Goal: Communication & Community: Share content

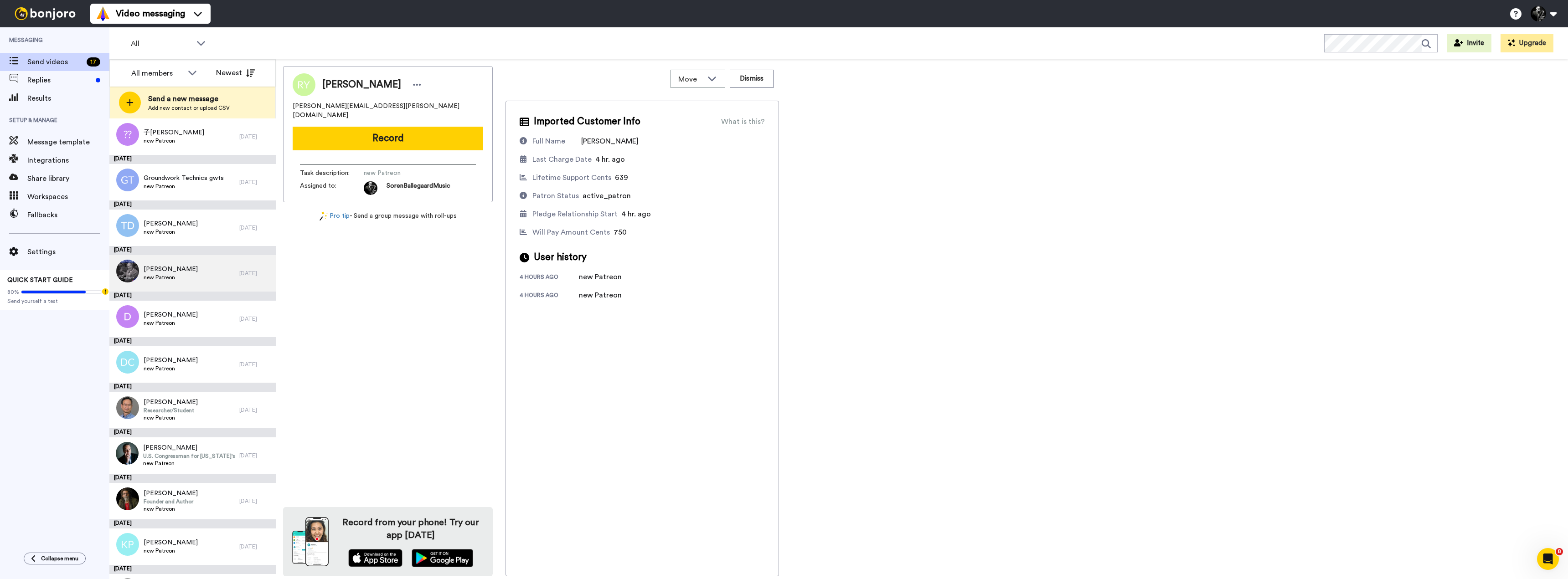
scroll to position [305, 0]
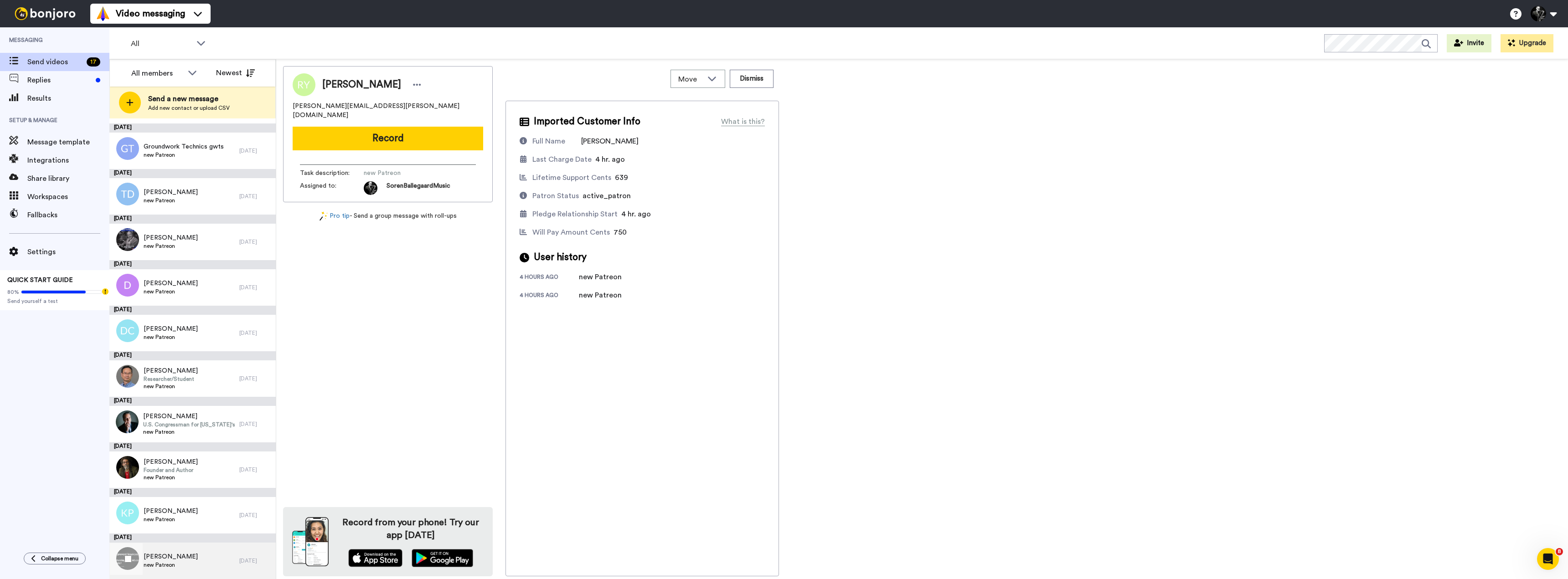
click at [183, 560] on span "Richard Beaupre" at bounding box center [170, 557] width 54 height 9
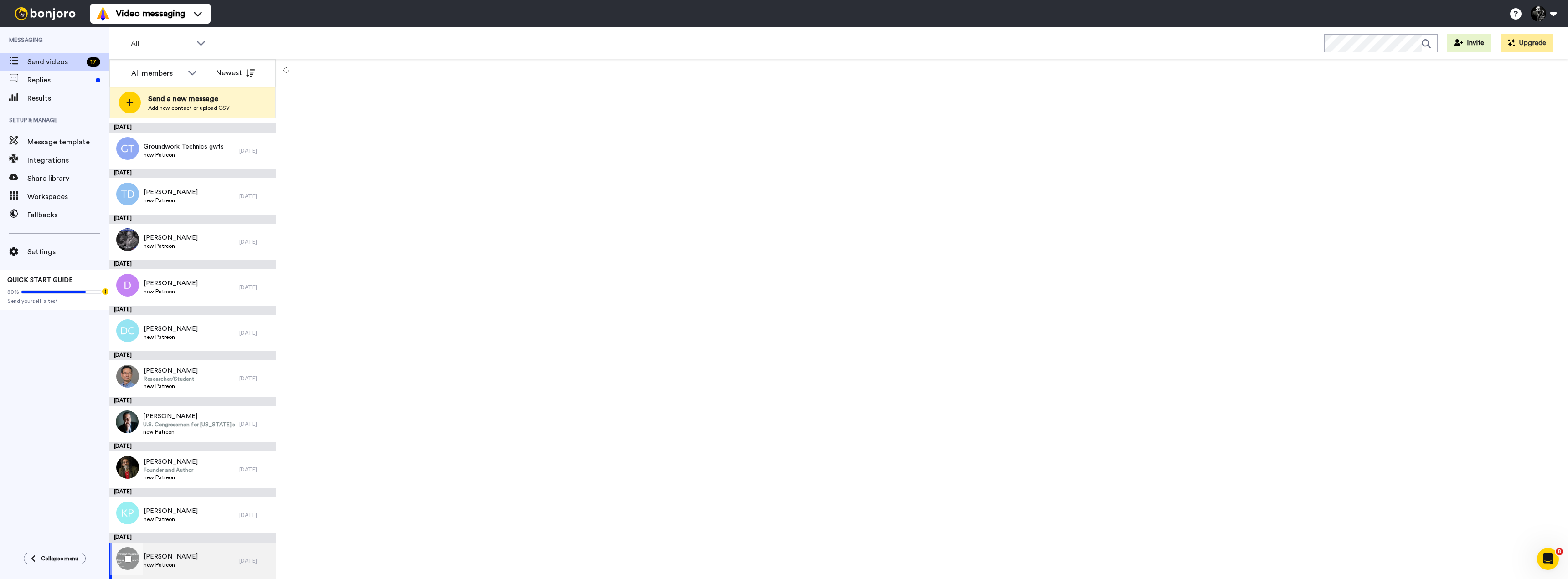
click at [161, 558] on span "Richard Beaupre" at bounding box center [170, 557] width 54 height 9
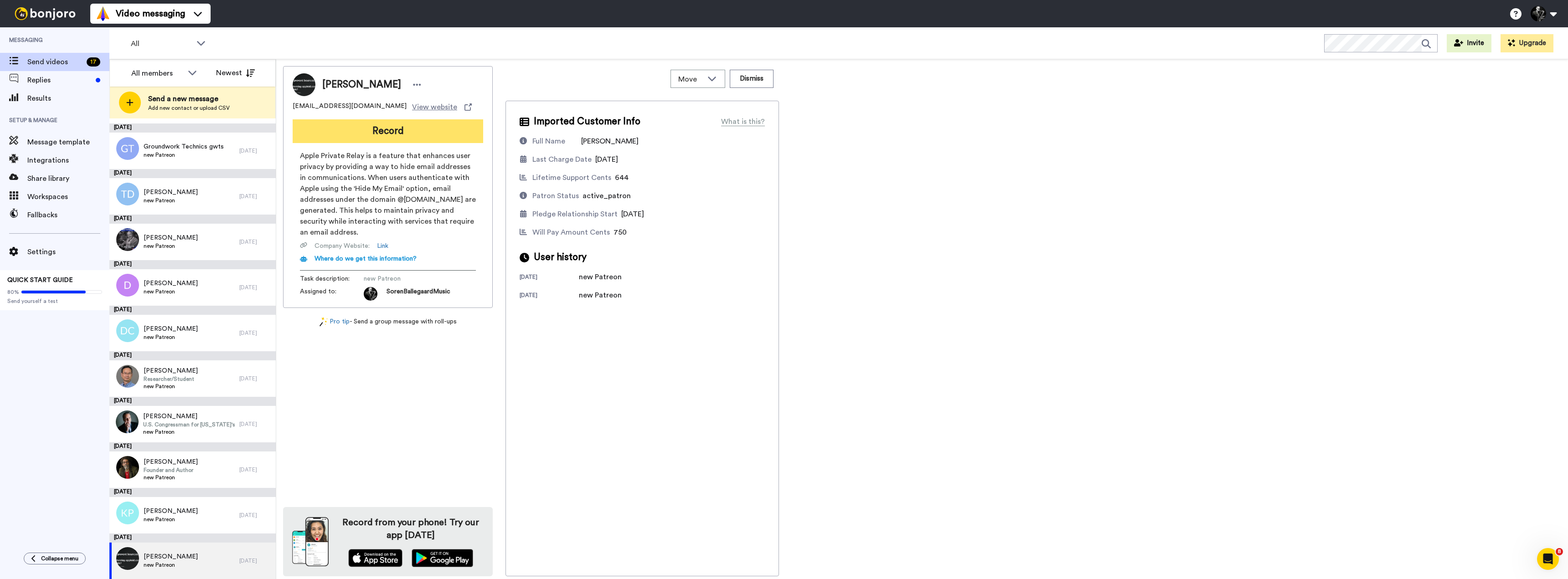
click at [385, 130] on button "Record" at bounding box center [388, 131] width 190 height 24
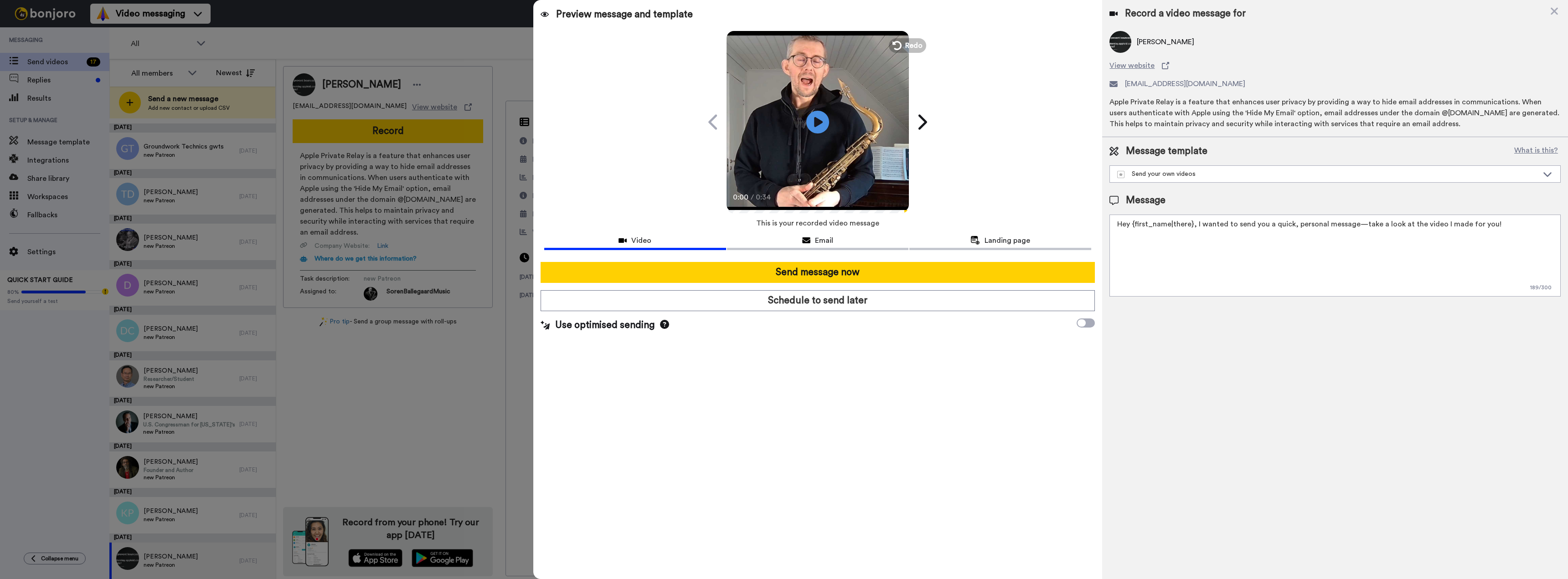
drag, startPoint x: 1504, startPoint y: 224, endPoint x: 991, endPoint y: 211, distance: 513.2
click at [991, 215] on div "Preview message and template Play/Pause 0:00 / 0:34 I recorded something just f…" at bounding box center [1051, 290] width 1034 height 579
type textarea ":"
paste textarea "Hi {first_name|there}, Welcome to my Patreon — I’m glad you’re here! I’ve recor…"
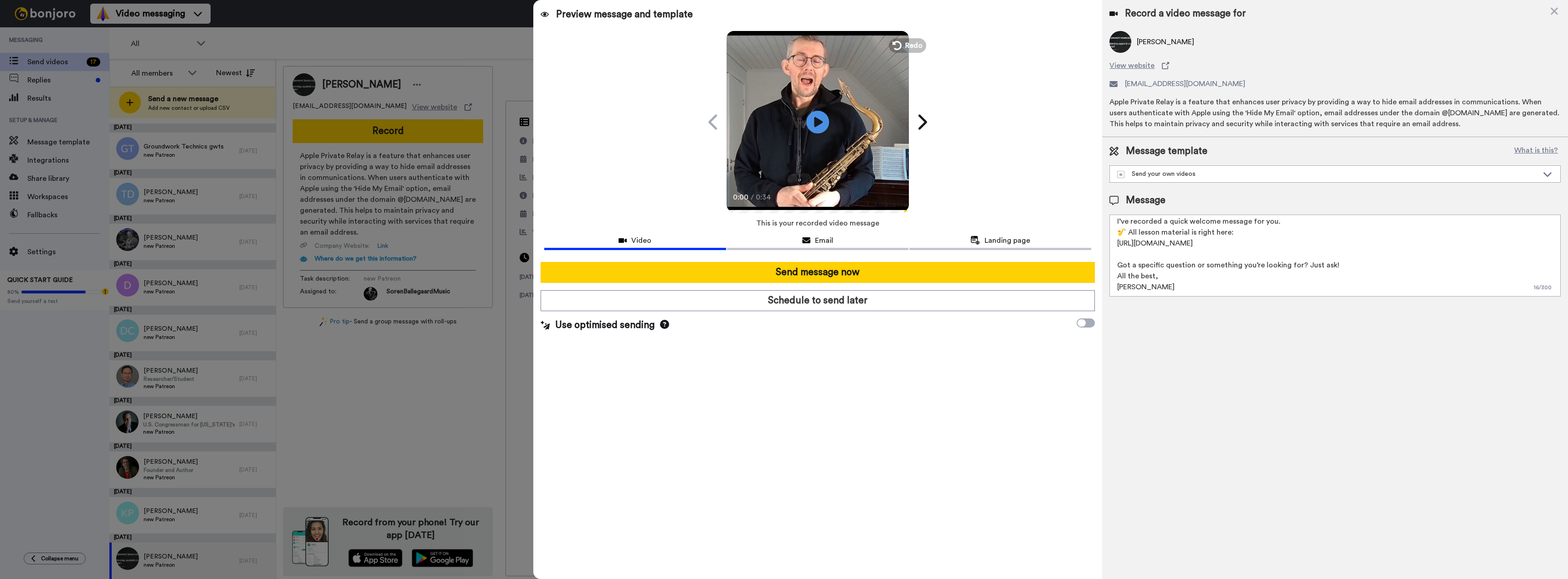
click at [1341, 264] on textarea "Hi {first_name|there}, Welcome to my Patreon — I’m glad you’re here! I’ve recor…" at bounding box center [1335, 255] width 451 height 82
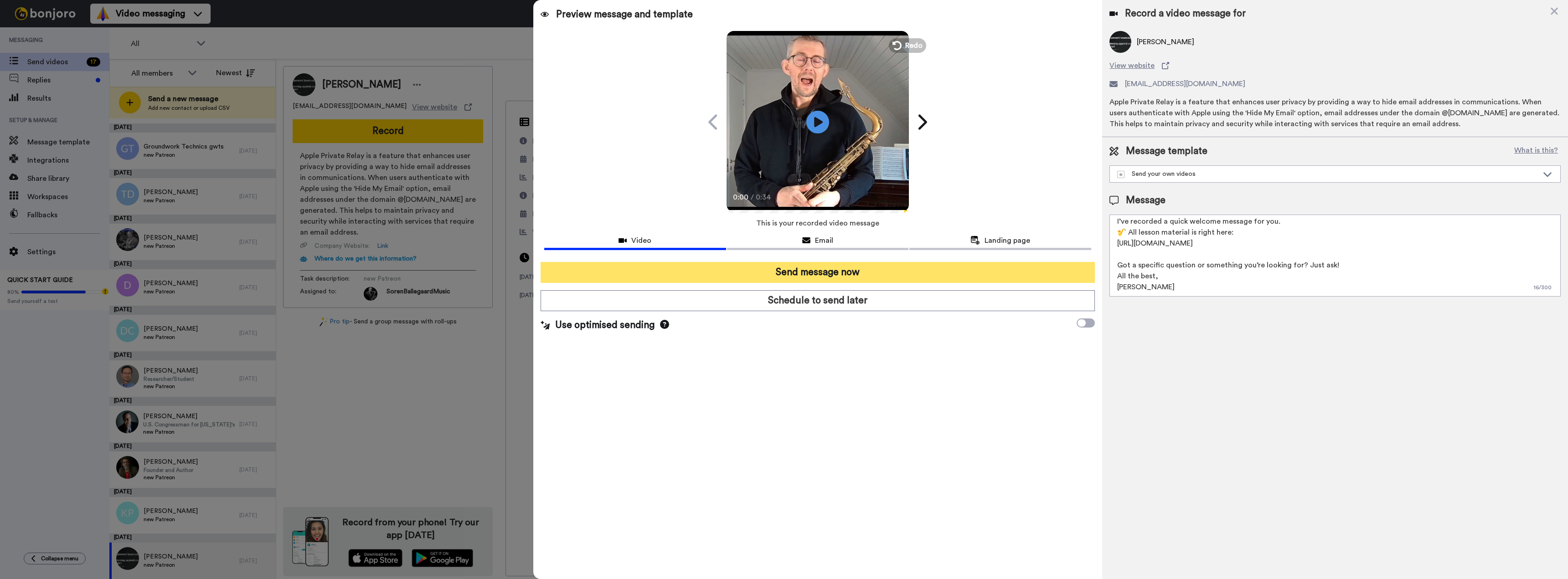
type textarea "Hi {first_name|there}, Welcome to my Patreon — I’m glad you’re here! I’ve recor…"
click at [854, 277] on button "Send message now" at bounding box center [818, 272] width 555 height 21
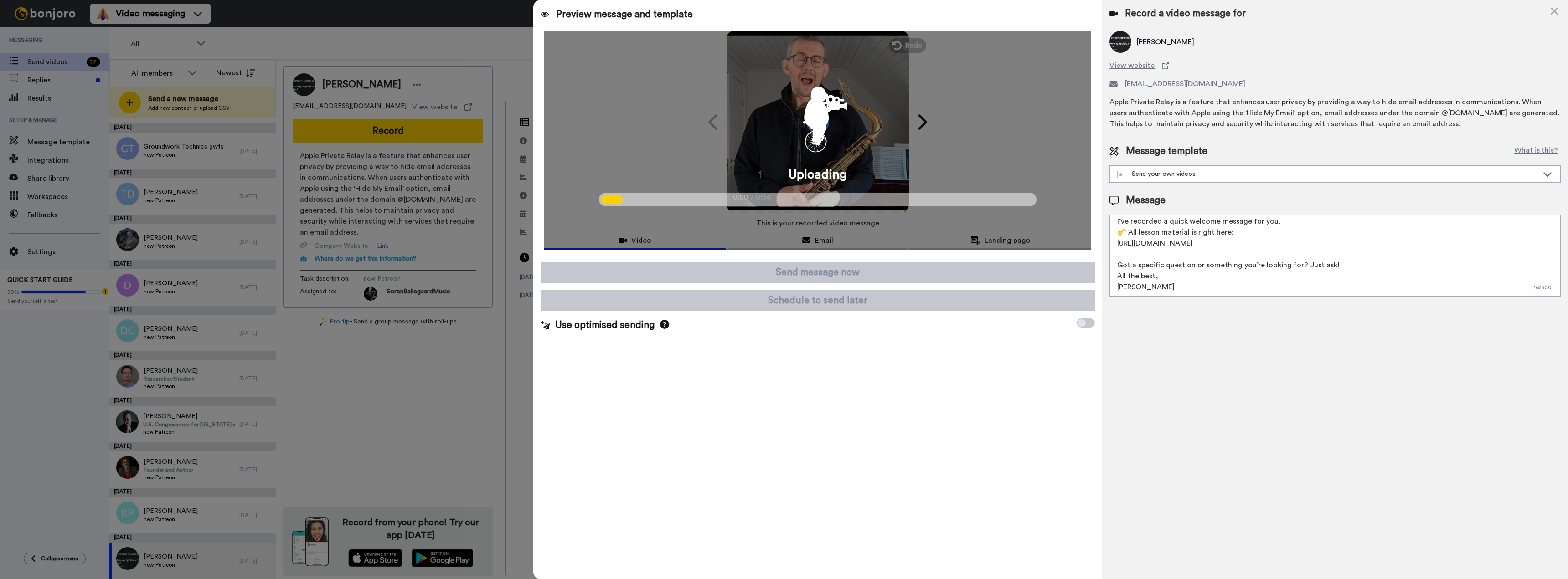
drag, startPoint x: 1160, startPoint y: 281, endPoint x: 1127, endPoint y: 281, distance: 33.0
click at [1127, 281] on textarea "Hi {first_name|there}, Welcome to my Patreon — I’m glad you’re here! I’ve recor…" at bounding box center [1335, 255] width 451 height 82
click at [1096, 237] on div "Preview message and template Play/Pause 0:00 / 0:34 I recorded something just f…" at bounding box center [1051, 290] width 1034 height 579
drag, startPoint x: 1100, startPoint y: 191, endPoint x: 1074, endPoint y: 137, distance: 59.9
click at [1074, 137] on div "Uploading" at bounding box center [818, 140] width 569 height 220
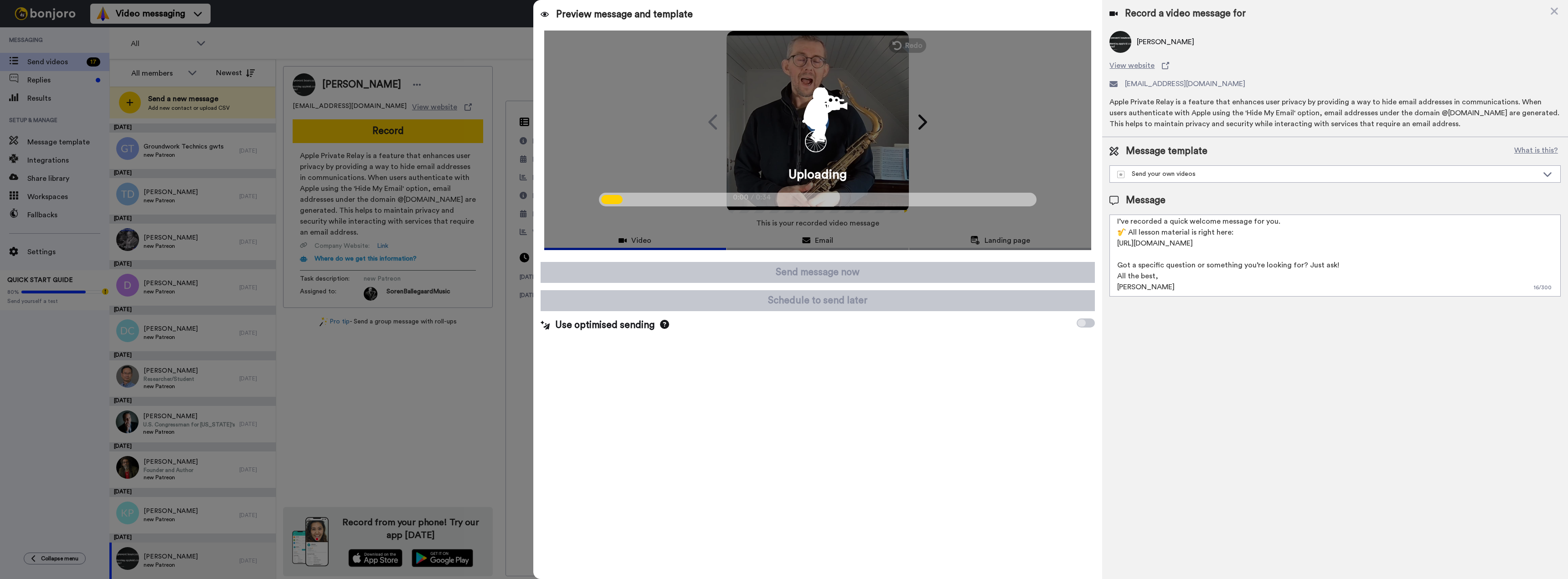
click at [1074, 137] on div "Uploading" at bounding box center [817, 140] width 548 height 220
click at [1232, 252] on textarea "Hi {first_name|there}, Welcome to my Patreon — I’m glad you’re here! I’ve recor…" at bounding box center [1335, 255] width 451 height 82
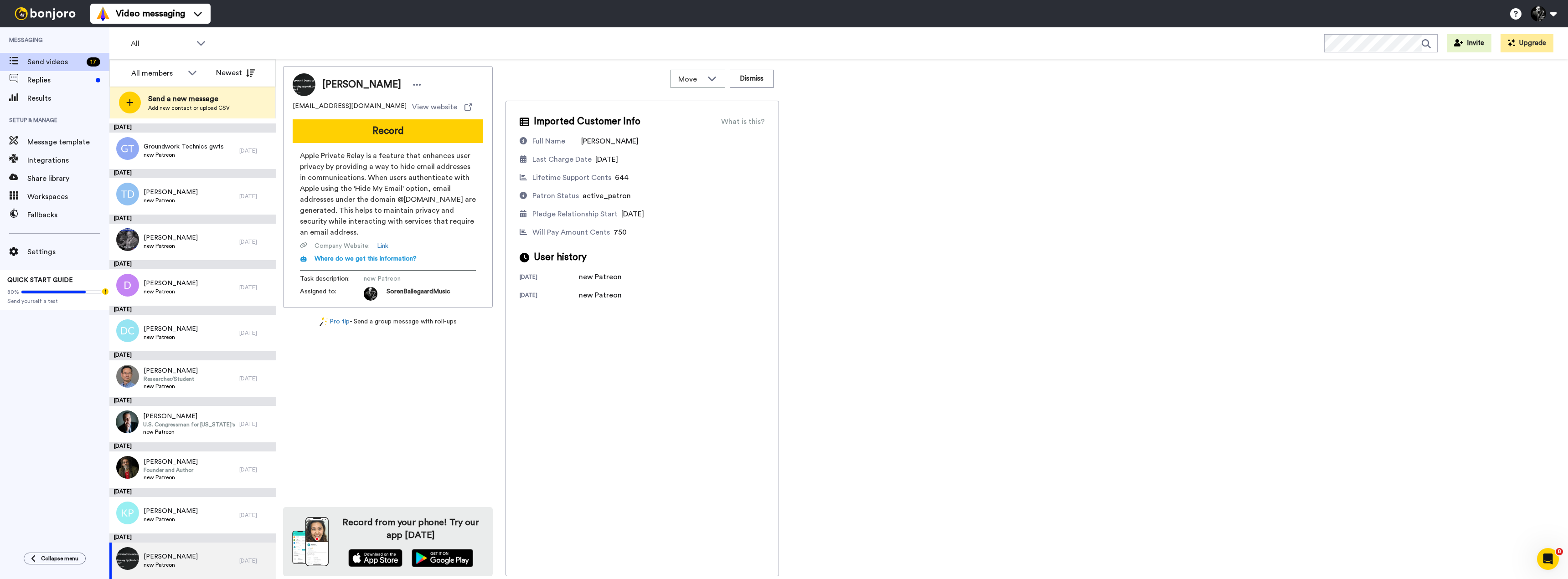
scroll to position [0, 0]
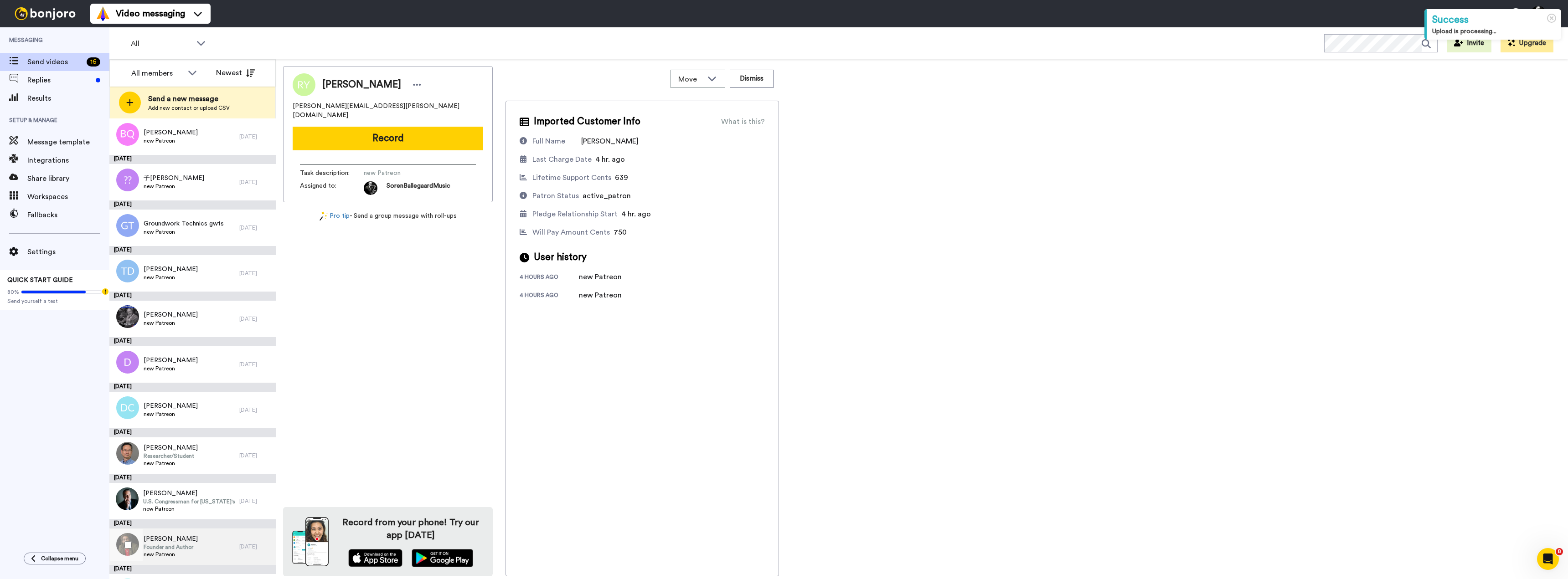
scroll to position [259, 0]
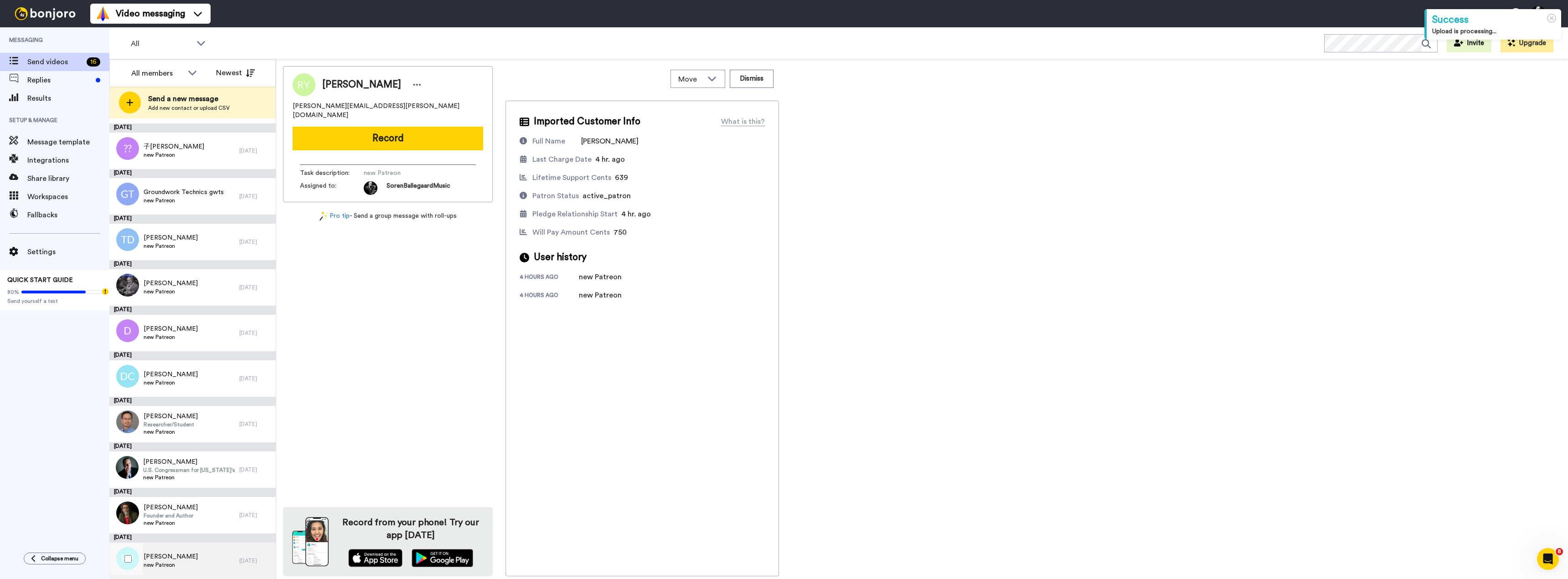
click at [173, 563] on span "new Patreon" at bounding box center [170, 565] width 54 height 7
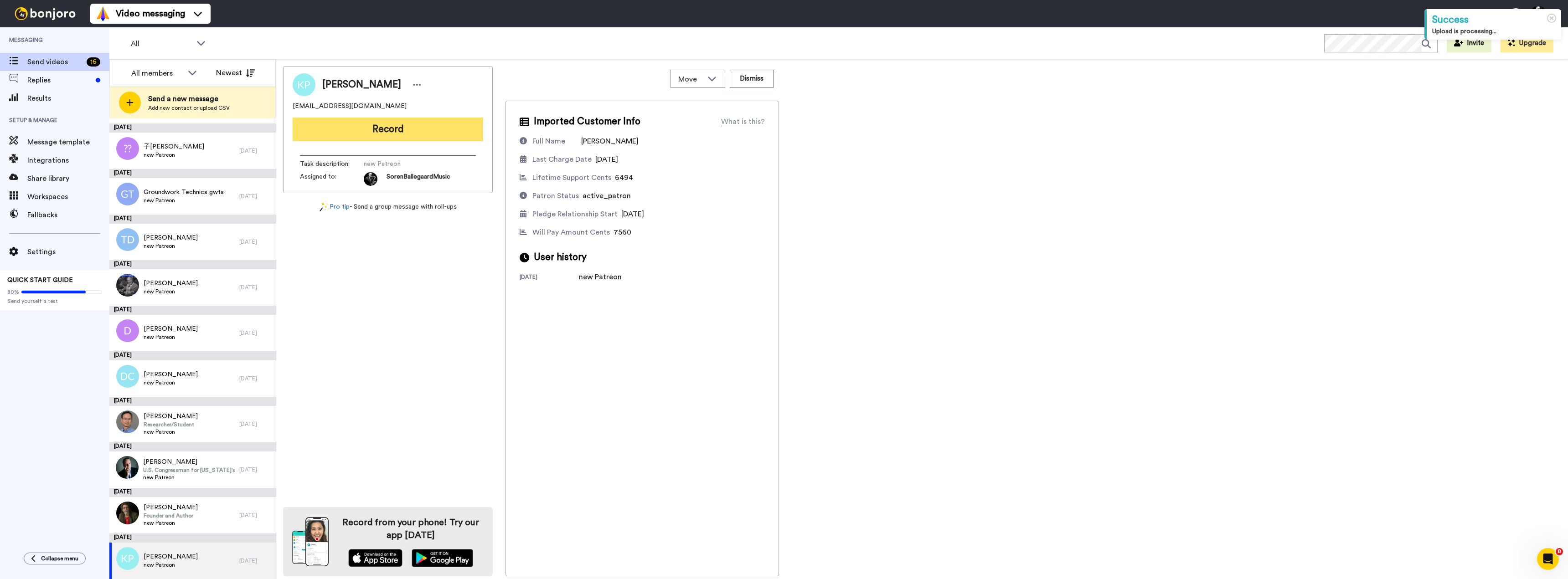
click at [399, 130] on button "Record" at bounding box center [388, 130] width 190 height 24
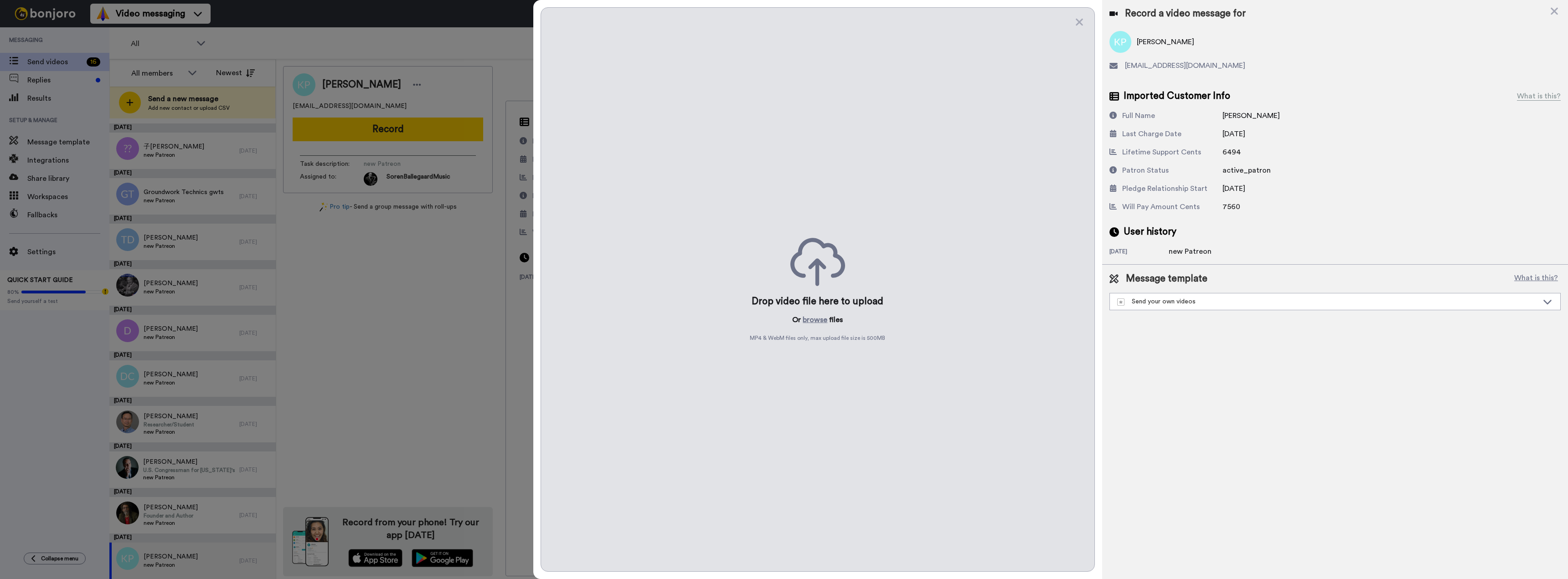
click at [795, 288] on div "Drop video file here to upload Or browse files MP4 & WebM files only, max uploa…" at bounding box center [818, 290] width 555 height 564
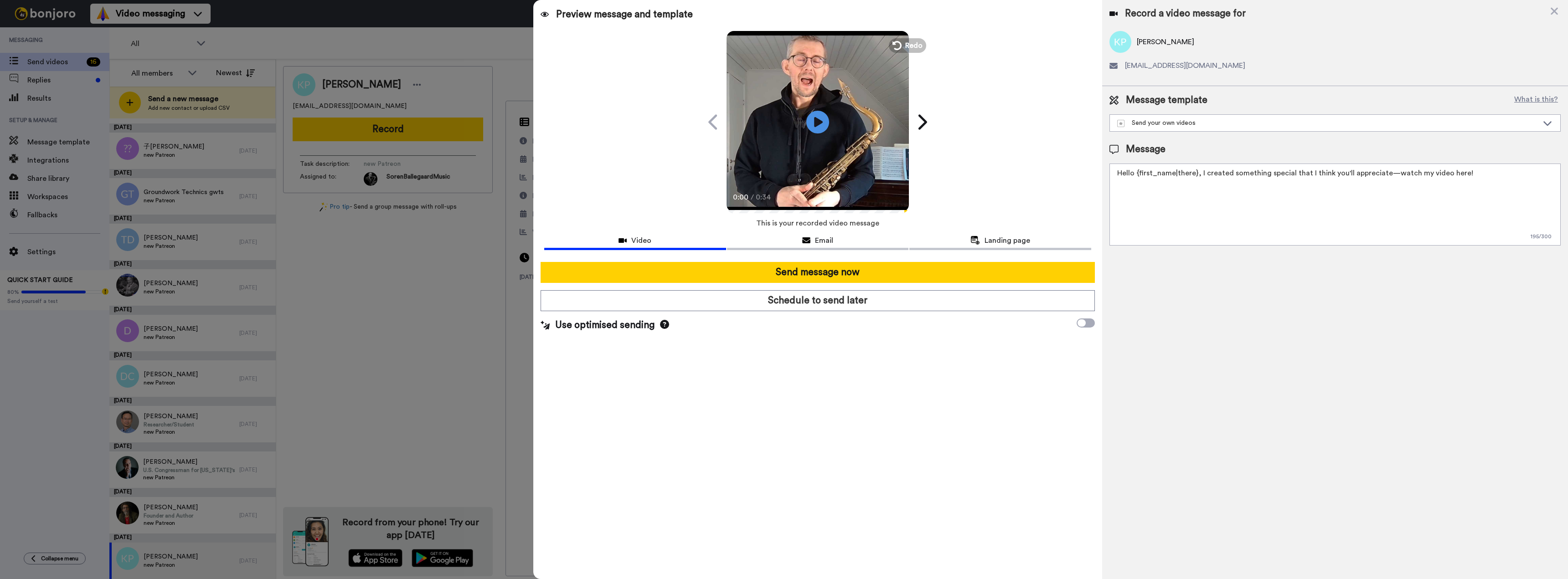
drag, startPoint x: 1465, startPoint y: 171, endPoint x: 1109, endPoint y: 167, distance: 356.0
click at [1109, 167] on div "Message template What is this? Send your own videos Ask me a Question Message H…" at bounding box center [1335, 169] width 466 height 167
type textarea ":"
paste textarea "Hi {first_name|there}, Welcome to my Patreon — I’m glad you’re here! I’ve recor…"
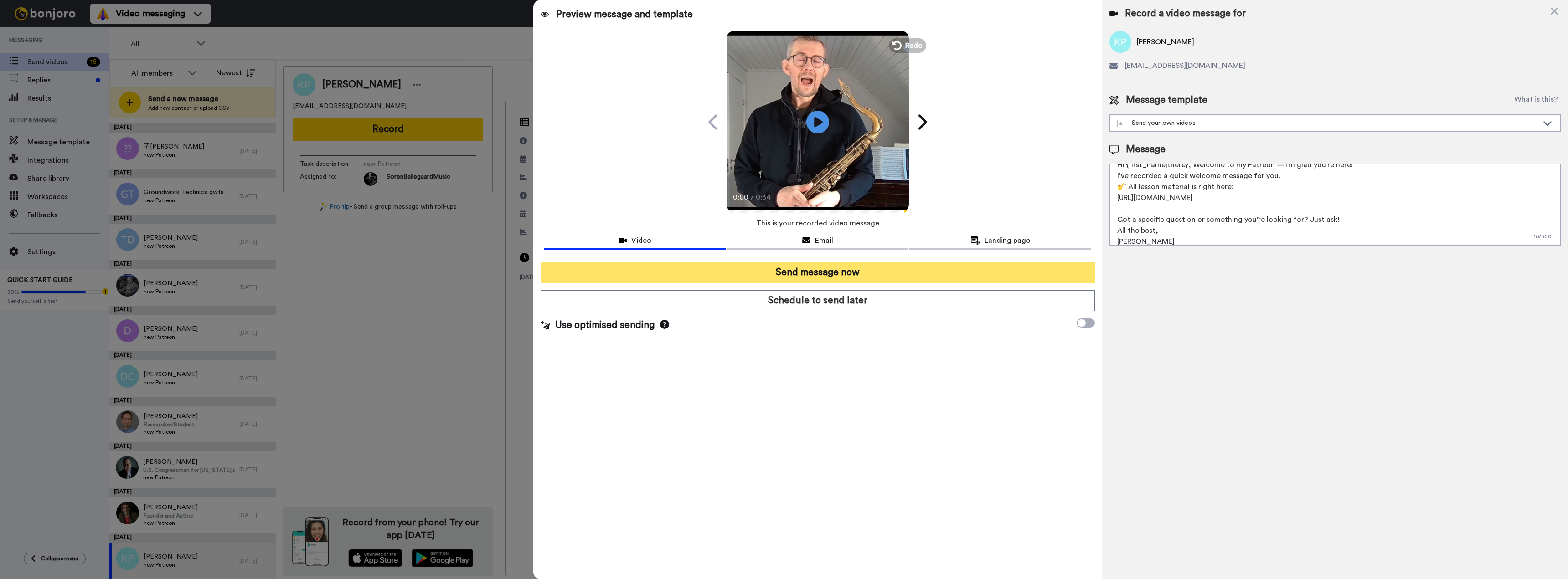
type textarea "Hi {first_name|there}, Welcome to my Patreon — I’m glad you’re here! I’ve recor…"
click at [814, 267] on button "Send message now" at bounding box center [818, 272] width 555 height 21
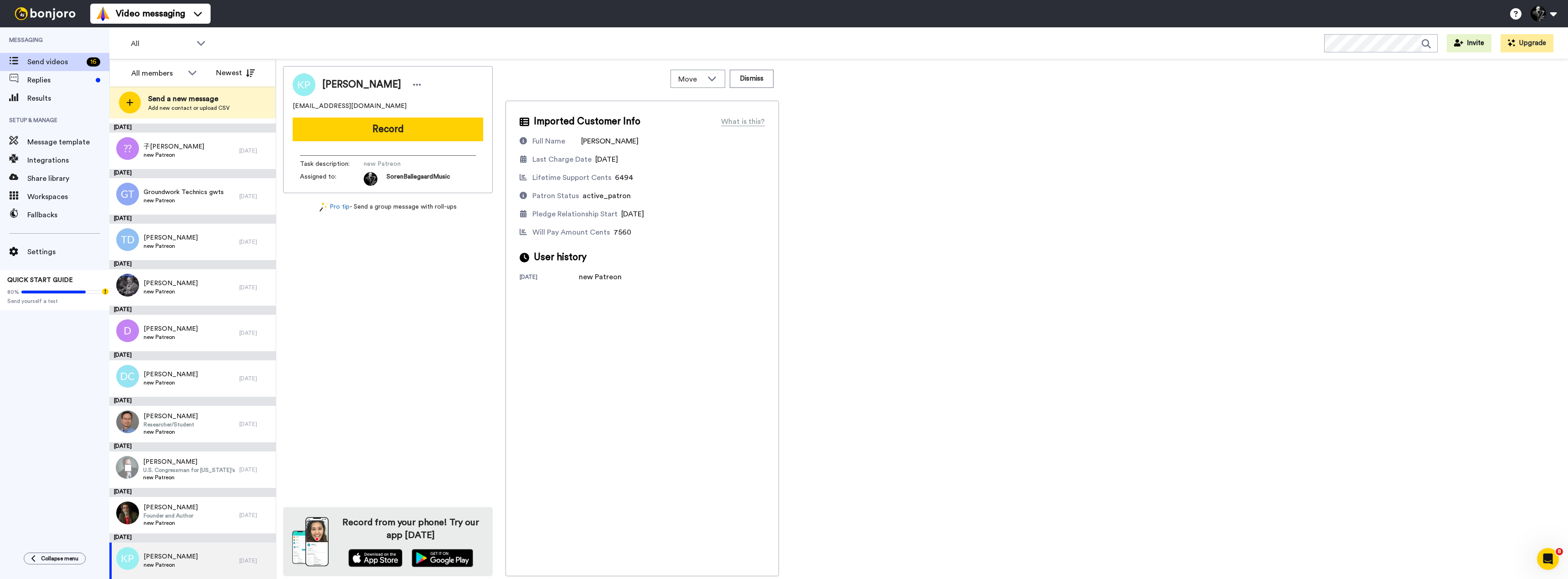
scroll to position [0, 0]
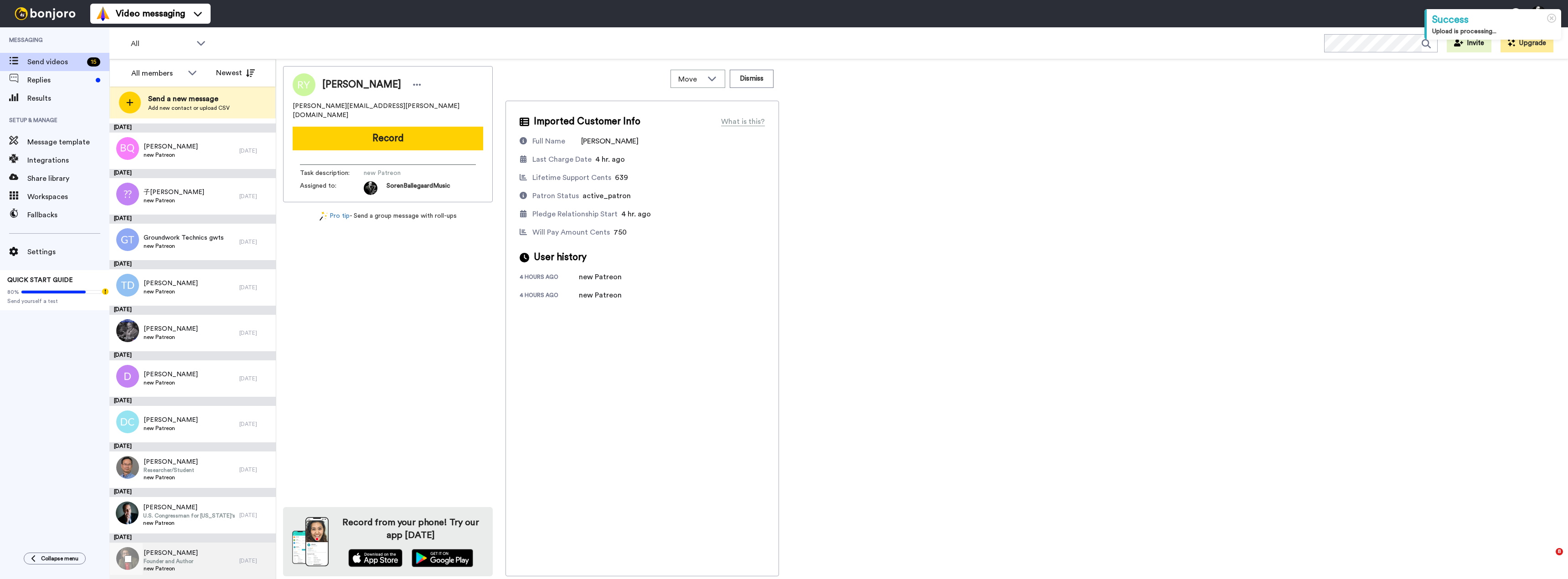
click at [159, 553] on span "Lary MacDonald" at bounding box center [170, 553] width 54 height 9
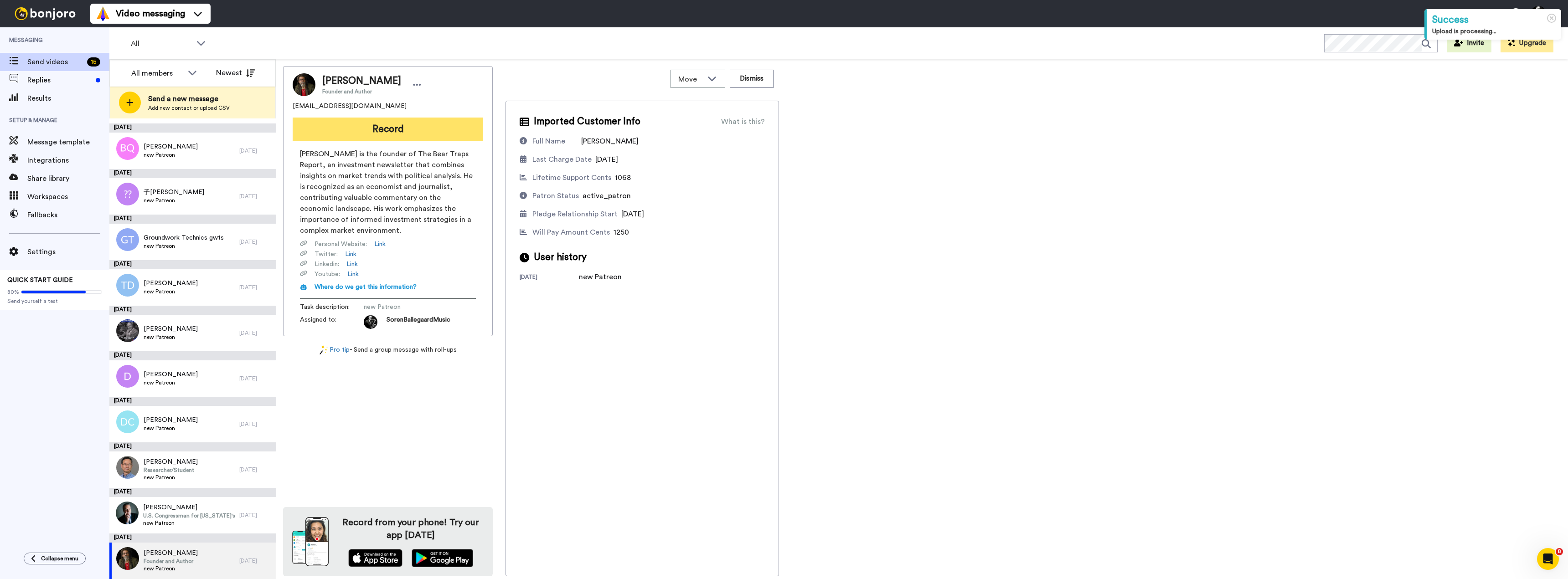
click at [385, 127] on button "Record" at bounding box center [388, 130] width 190 height 24
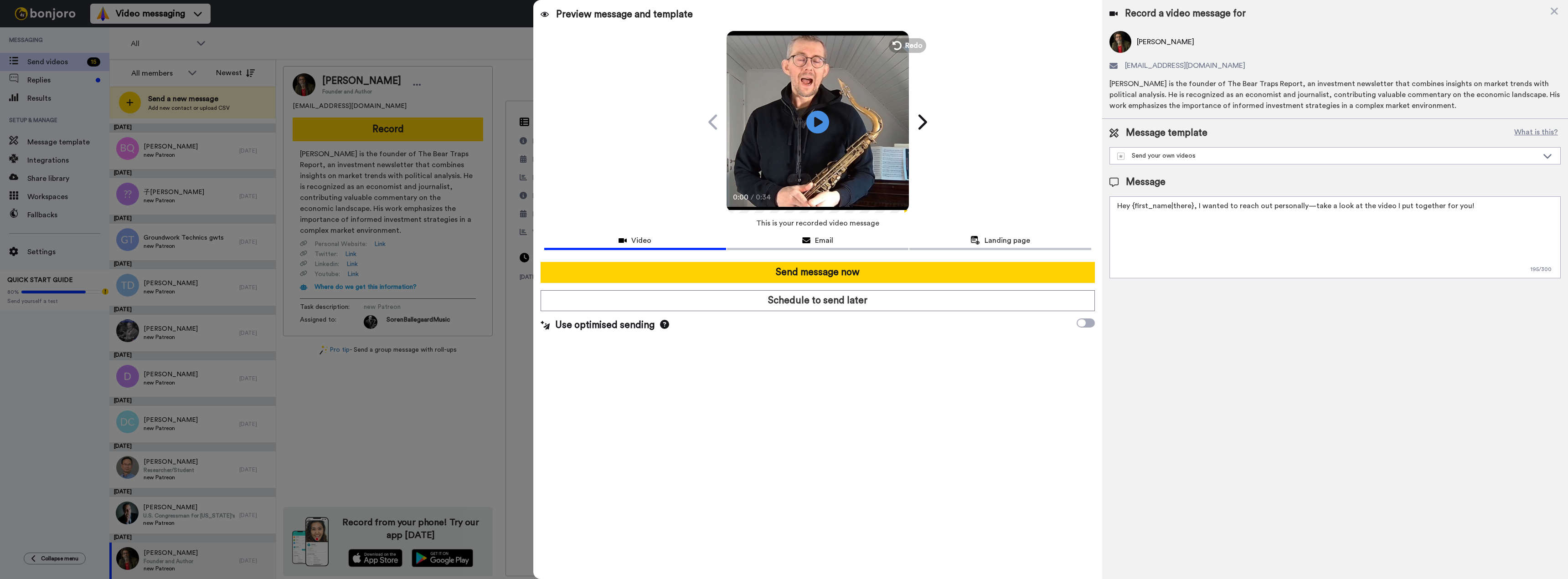
drag, startPoint x: 1484, startPoint y: 210, endPoint x: 1032, endPoint y: 202, distance: 452.1
click at [1034, 207] on div "Preview message and template Play/Pause 0:00 / 0:34 I made something special ju…" at bounding box center [1051, 290] width 1034 height 579
paste textarea "i {first_name|there}, Welcome to my Patreon — I’m glad you’re here! I’ve record…"
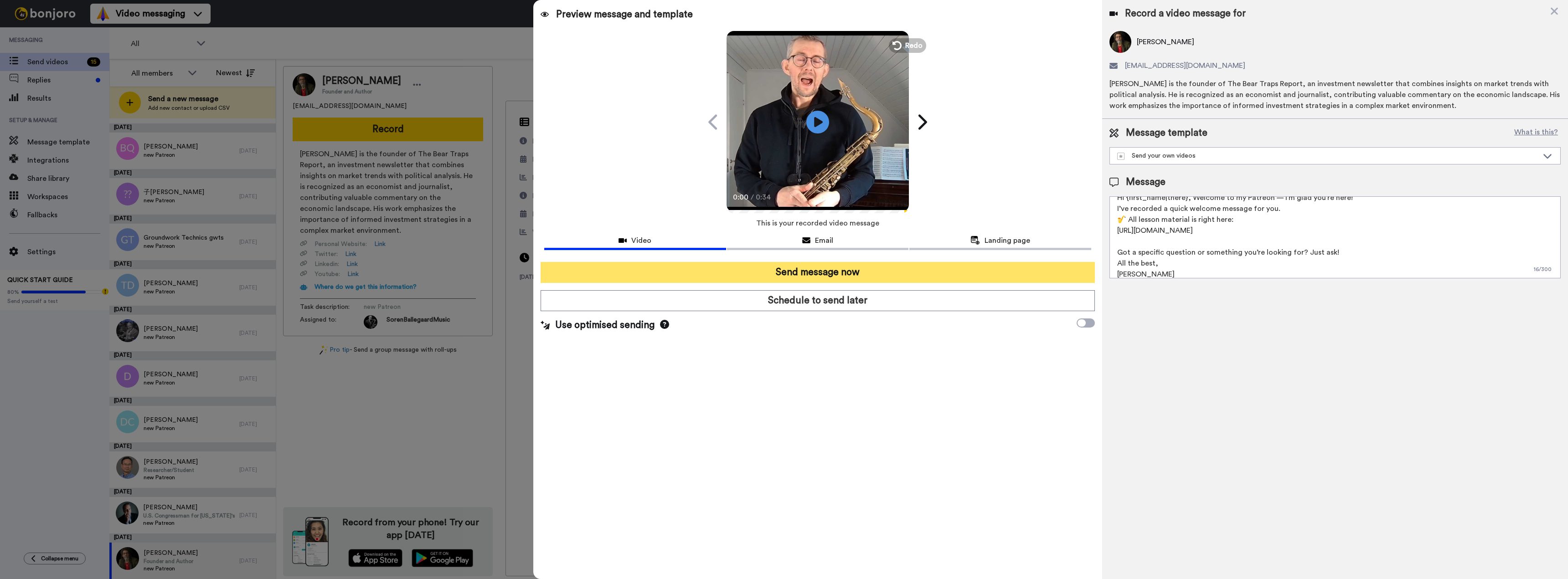
type textarea "Hi {first_name|there}, Welcome to my Patreon — I’m glad you’re here! I’ve recor…"
click at [805, 274] on button "Send message now" at bounding box center [818, 272] width 555 height 21
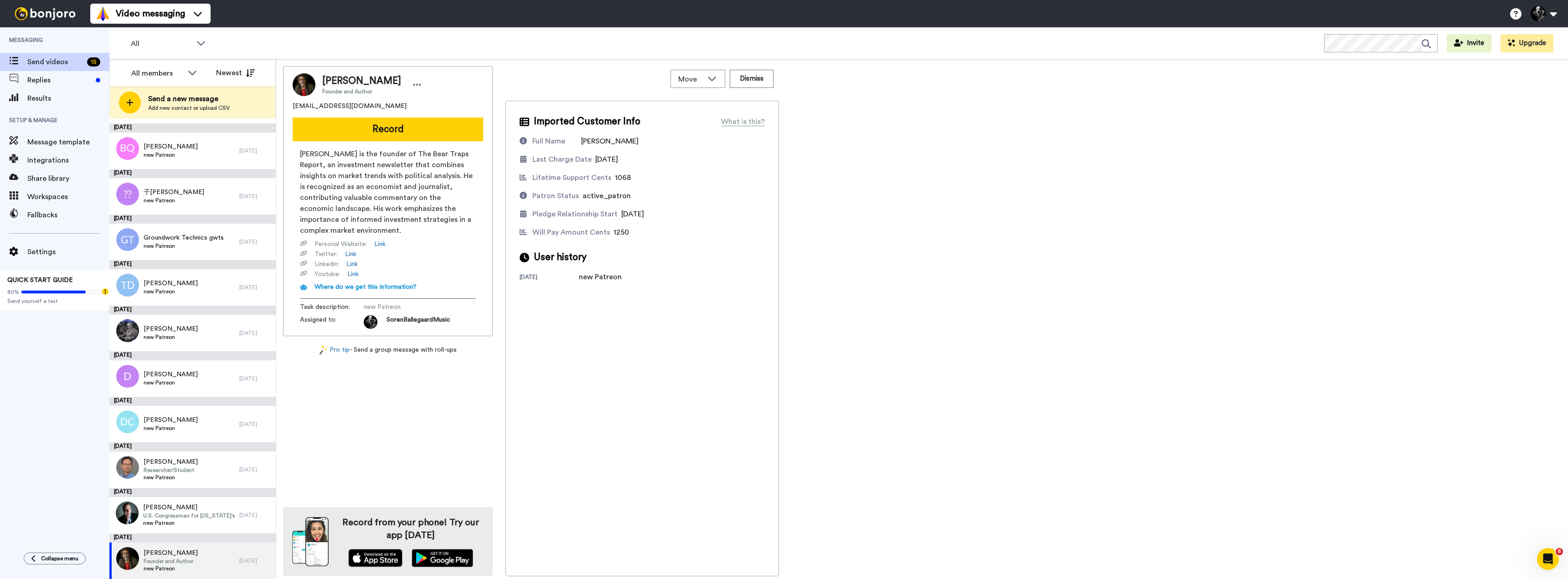
scroll to position [0, 0]
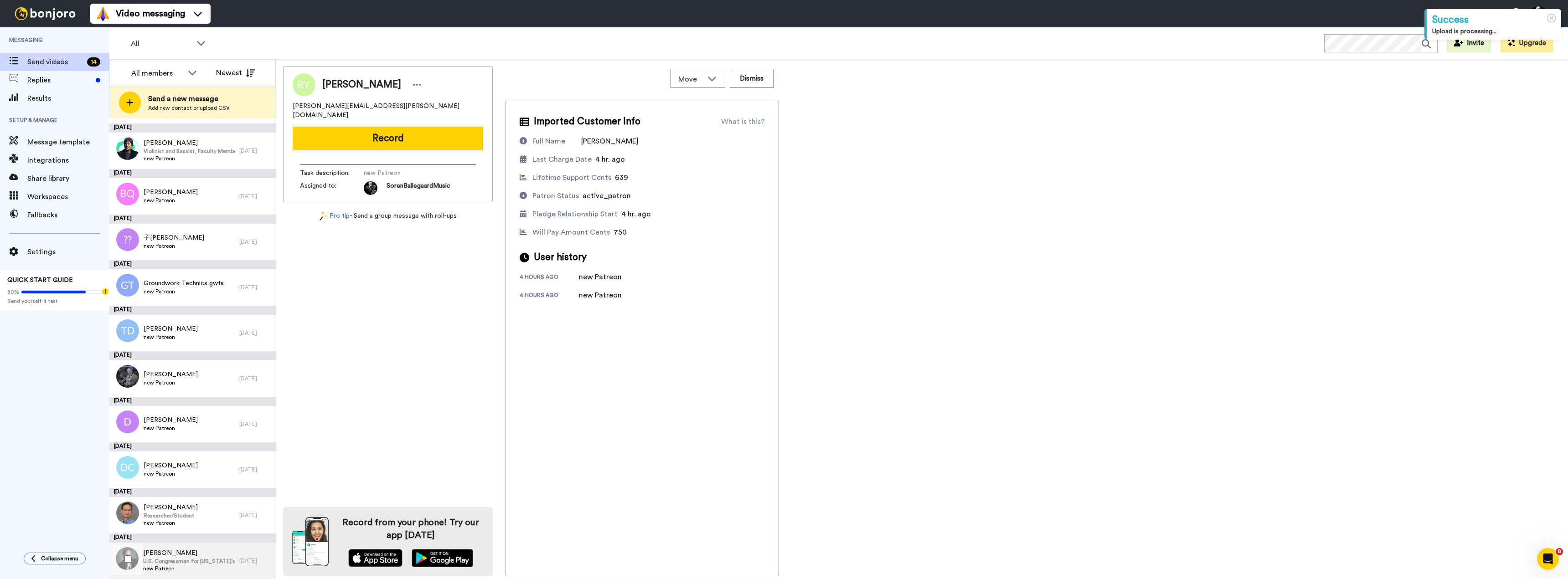
click at [159, 557] on span "David Scott" at bounding box center [189, 553] width 92 height 9
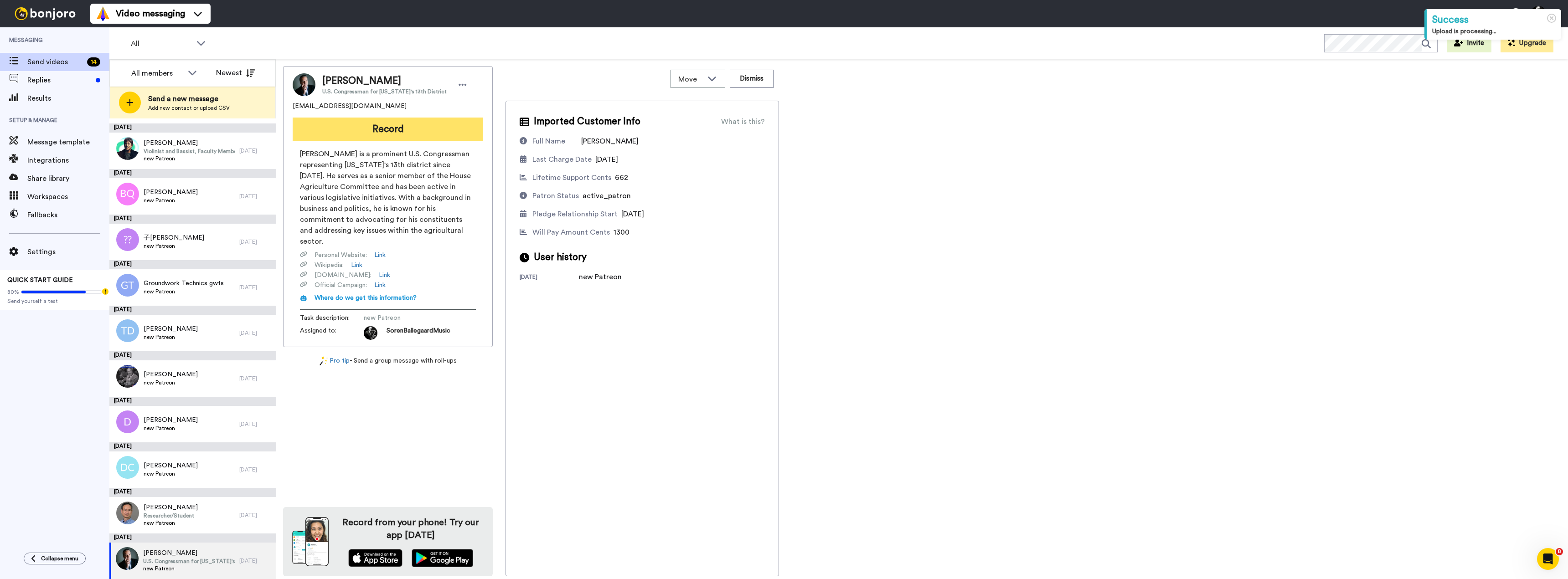
click at [375, 126] on button "Record" at bounding box center [388, 130] width 190 height 24
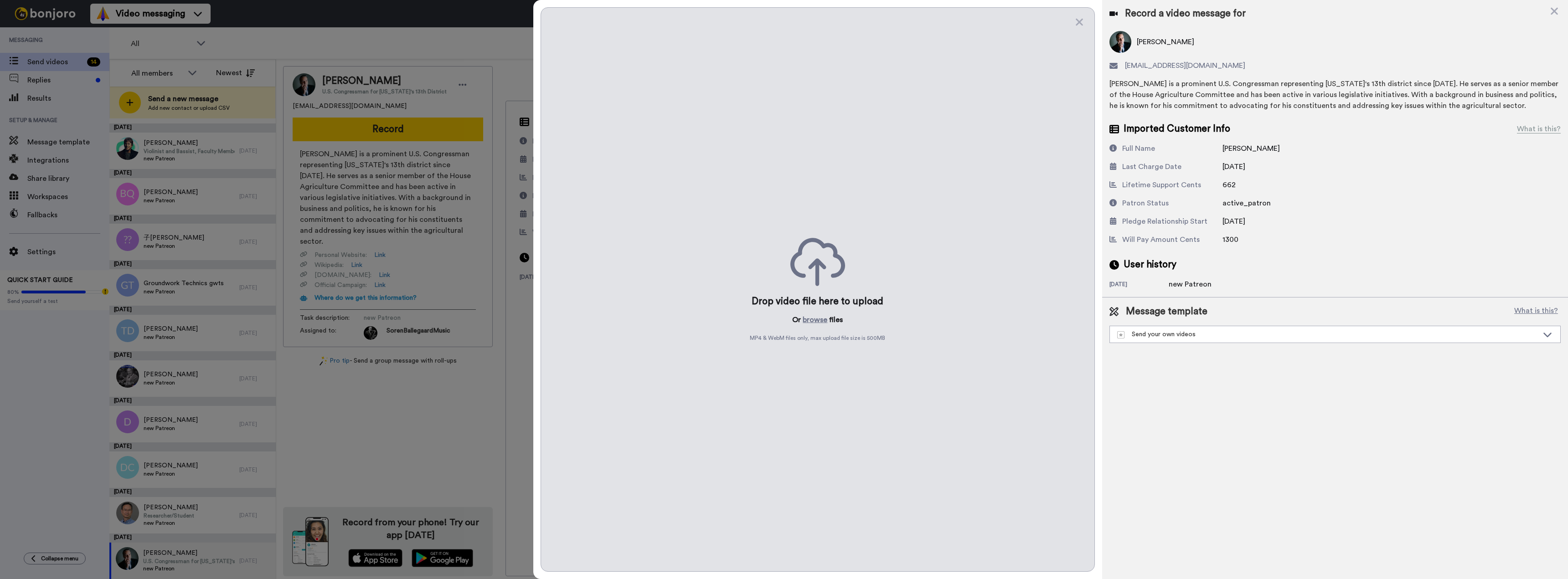
click at [800, 218] on div "Drop video file here to upload Or browse files MP4 & WebM files only, max uploa…" at bounding box center [818, 290] width 555 height 564
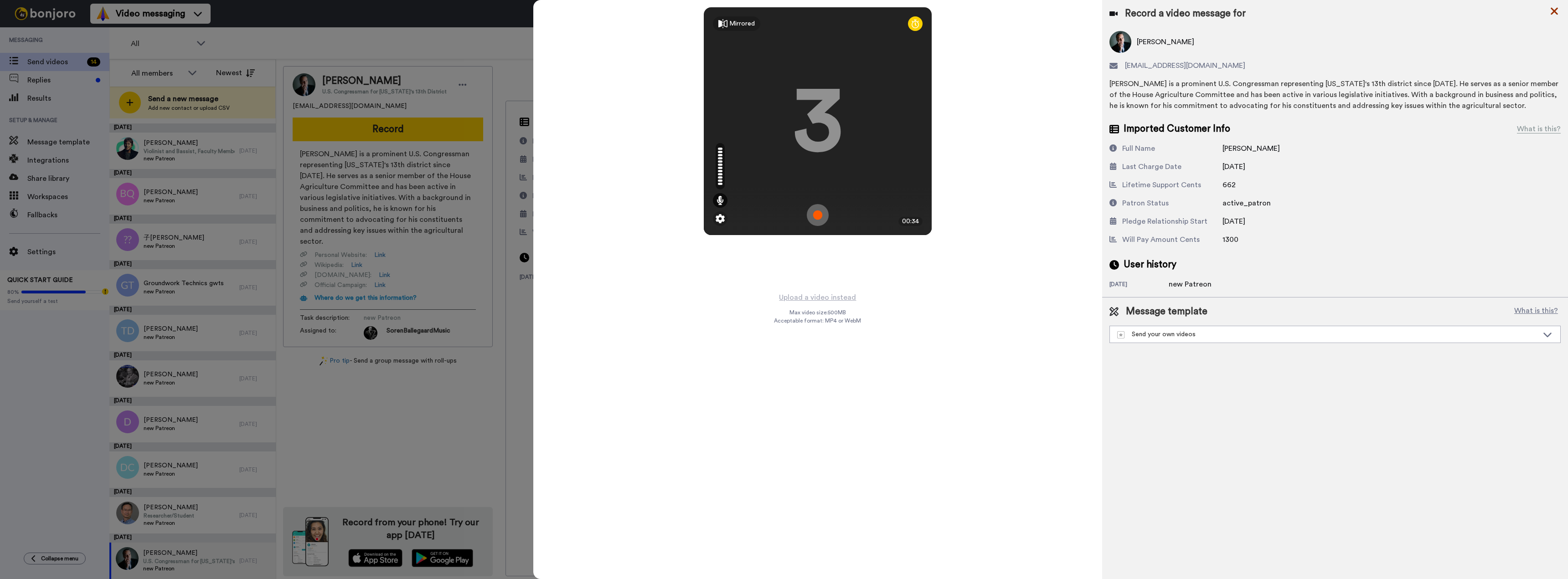
click at [1558, 11] on div "Mirrored Redo 3 00:34 Upload a video instead Max video size: 500 MB Acceptable …" at bounding box center [1051, 290] width 1034 height 579
click at [1555, 12] on icon at bounding box center [1555, 11] width 7 height 7
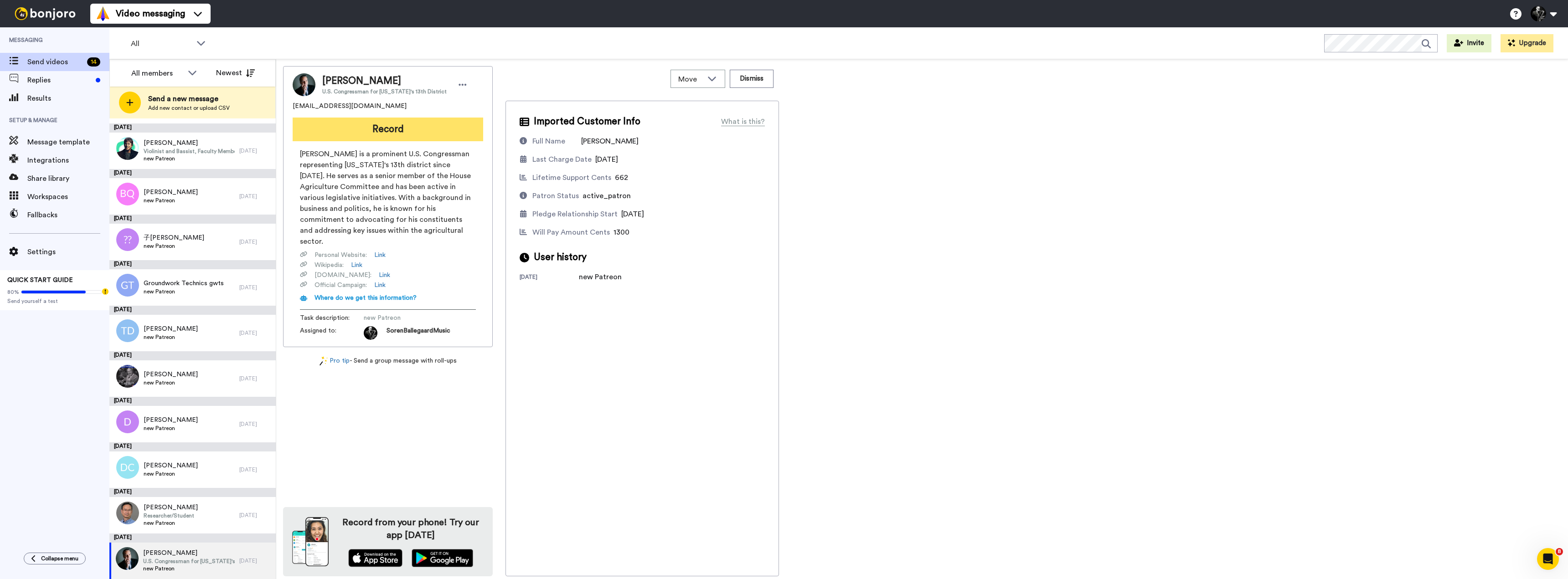
click at [396, 125] on button "Record" at bounding box center [388, 130] width 190 height 24
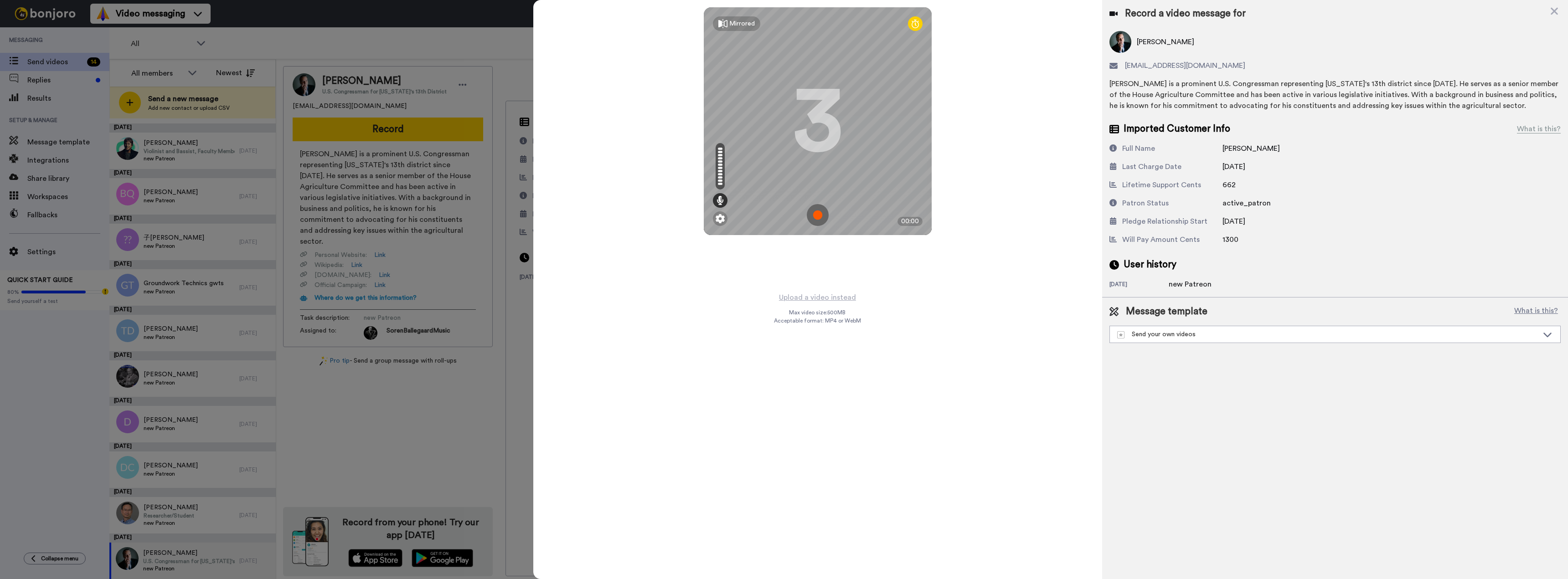
click at [766, 290] on div "Mirrored Redo 3 00:00" at bounding box center [818, 146] width 569 height 292
drag, startPoint x: 193, startPoint y: 246, endPoint x: -658, endPoint y: 111, distance: 861.6
click at [0, 111] on html "Success Upload is processing... Video messaging Switch to Video messaging Testi…" at bounding box center [784, 290] width 1568 height 579
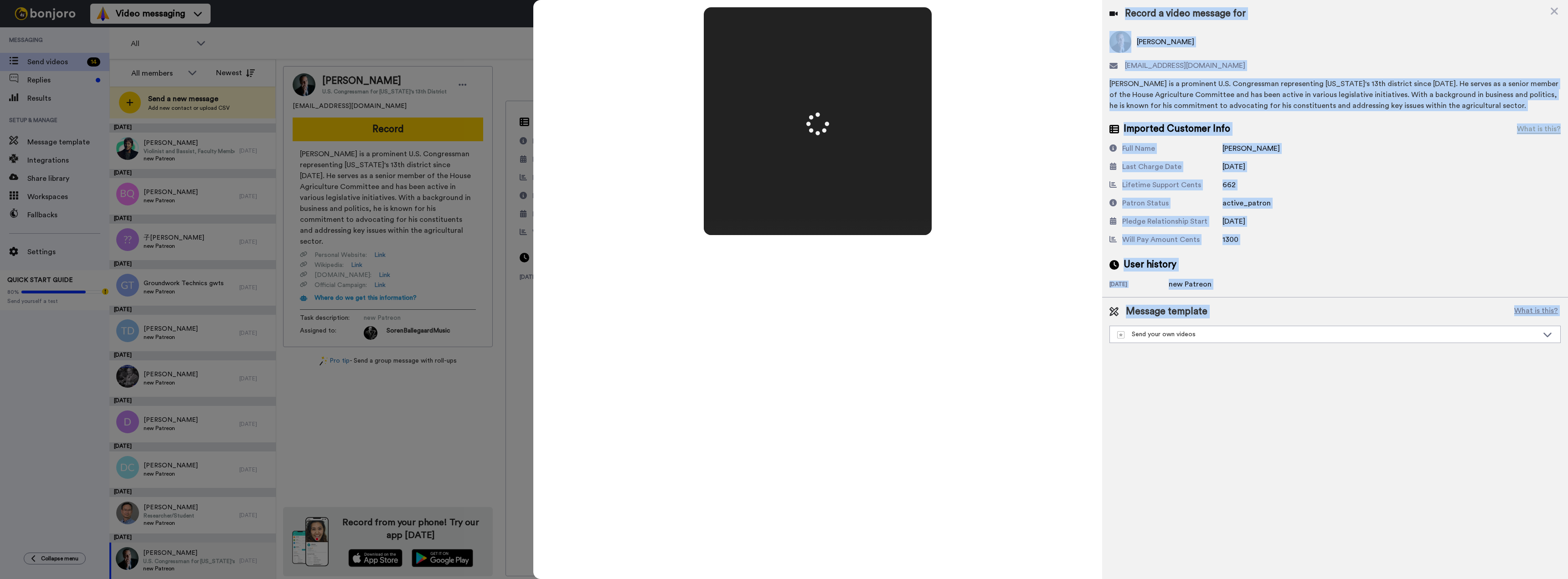
drag, startPoint x: 672, startPoint y: 192, endPoint x: 808, endPoint y: 214, distance: 137.8
click at [808, 214] on div "All members All members SorenBallegaardMusic Newest Send a new message Add new …" at bounding box center [839, 335] width 1459 height 552
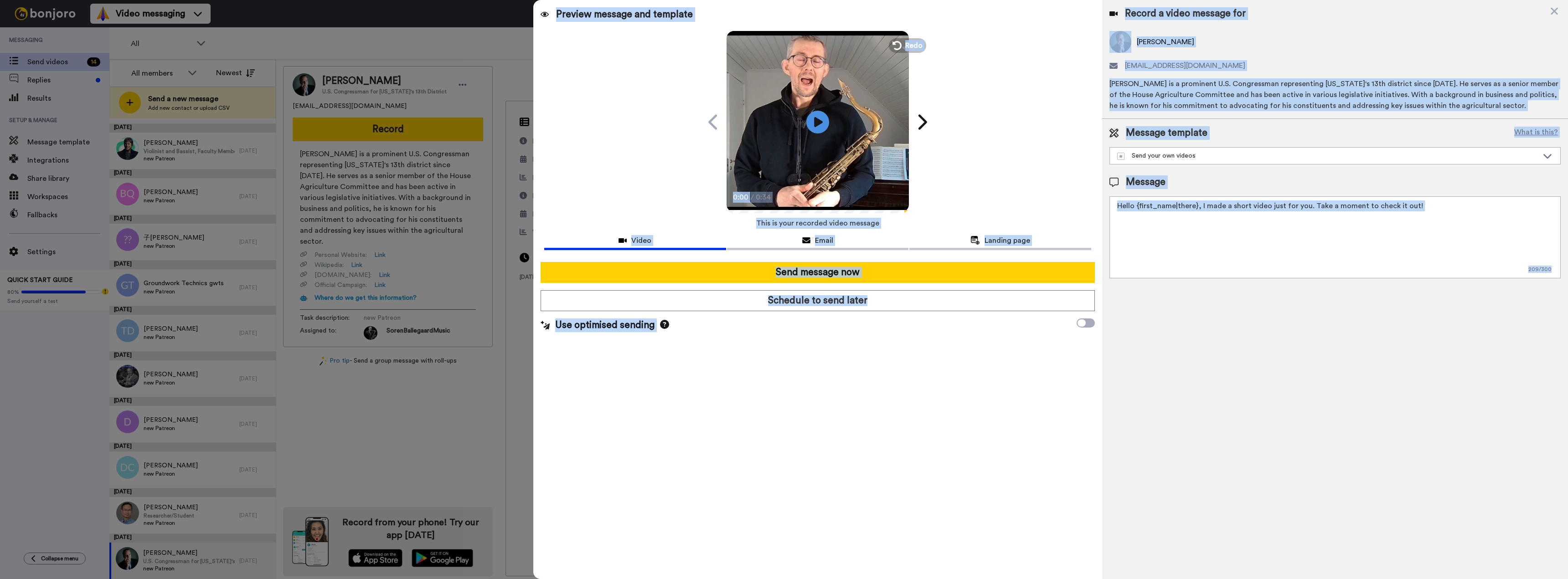
click at [1467, 215] on textarea "Hello {first_name|there}, I made a short video just for you. Take a moment to c…" at bounding box center [1335, 237] width 451 height 82
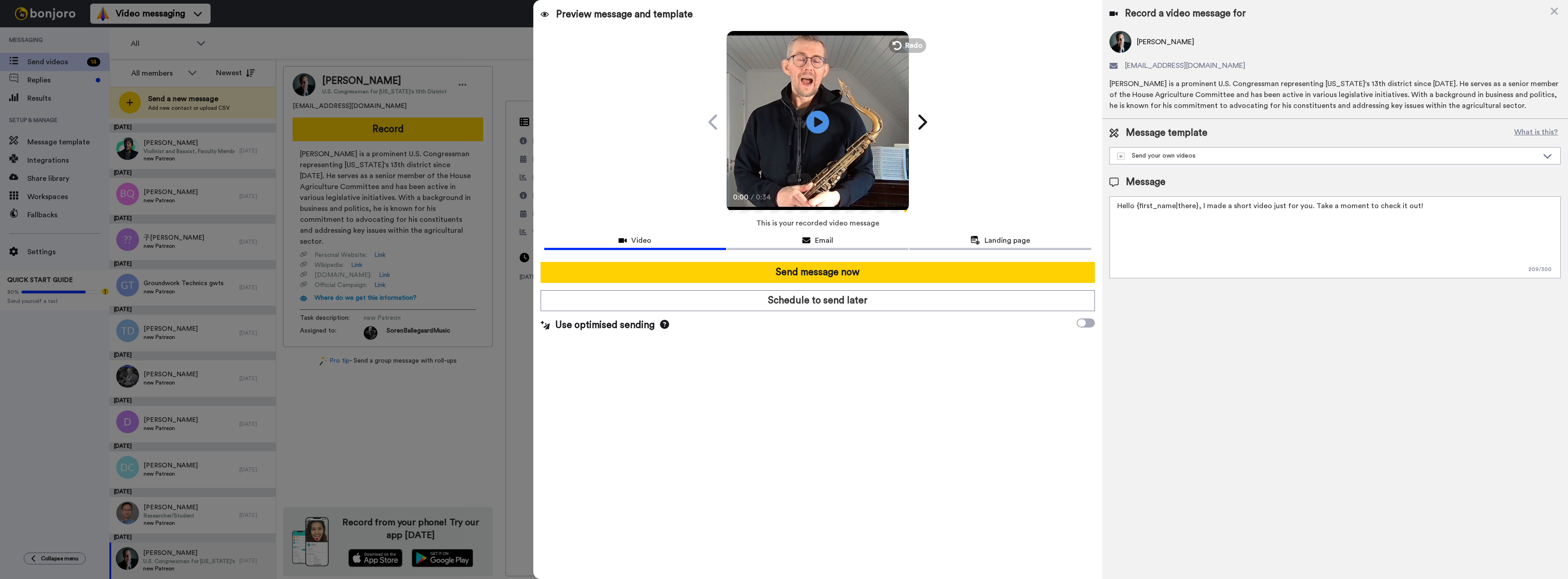
drag, startPoint x: 1464, startPoint y: 204, endPoint x: 1009, endPoint y: 193, distance: 455.1
click at [1020, 194] on div "Preview message and template Play/Pause 0:00 / 0:34 A quick video just for you …" at bounding box center [1051, 290] width 1034 height 579
click at [1014, 194] on div "Preview message and template Play/Pause 0:00 / 0:34 A quick video just for you …" at bounding box center [818, 290] width 569 height 579
drag, startPoint x: 1418, startPoint y: 204, endPoint x: 1057, endPoint y: 202, distance: 361.0
click at [1061, 202] on div "Preview message and template Play/Pause 0:00 / 0:34 A quick video just for you …" at bounding box center [1051, 290] width 1034 height 579
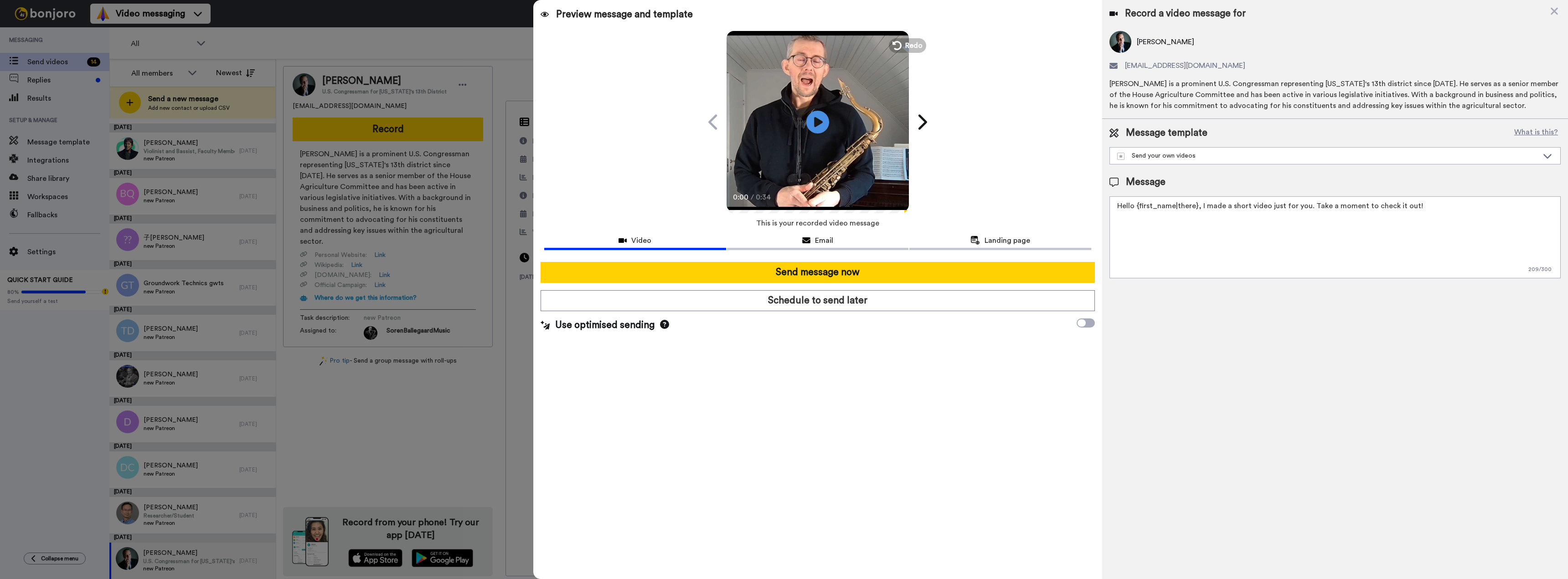
paste textarea "i {first_name|there}, Welcome to my Patreon — I’m glad you’re here! I’ve record…"
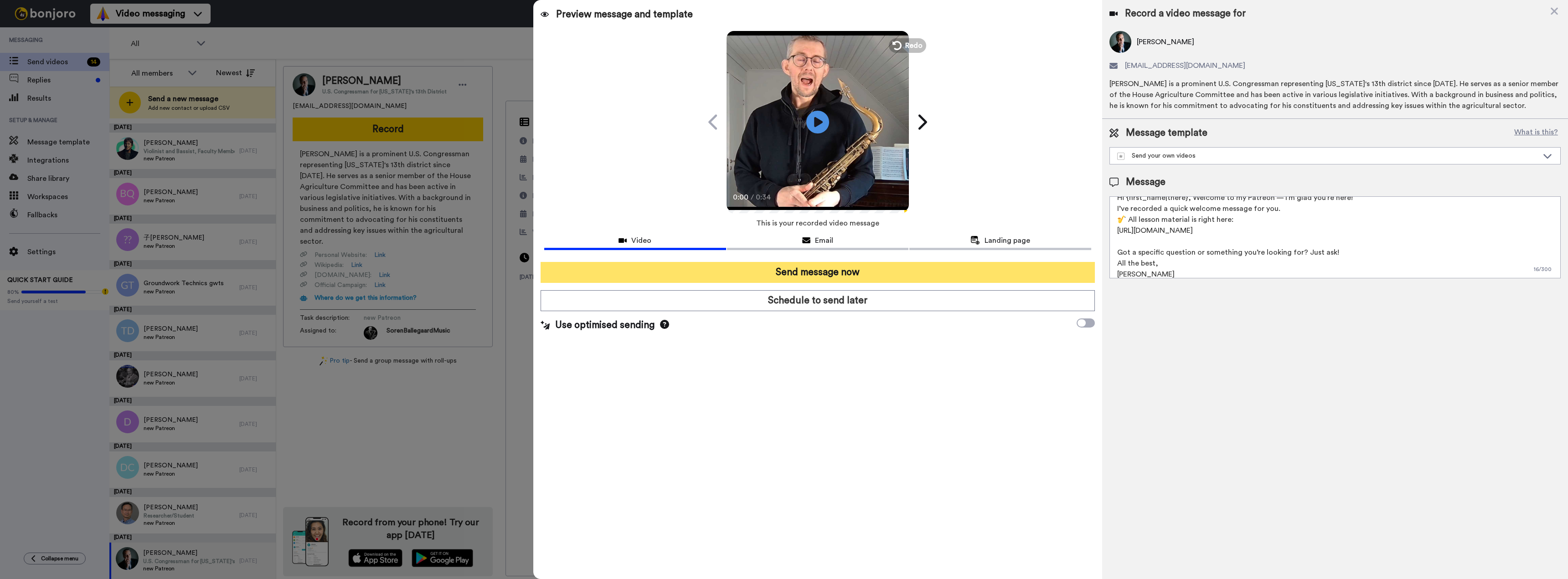
type textarea "Hi {first_name|there}, Welcome to my Patreon — I’m glad you’re here! I’ve recor…"
click at [856, 270] on button "Send message now" at bounding box center [818, 272] width 555 height 21
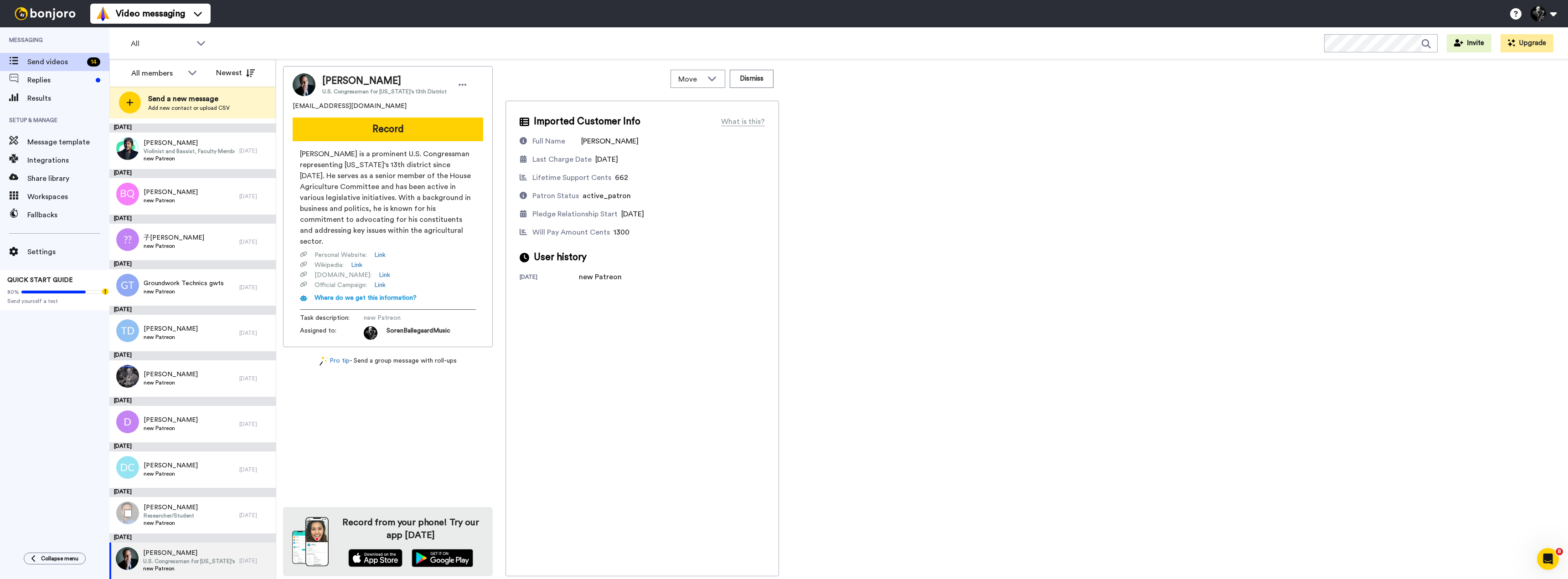
scroll to position [0, 0]
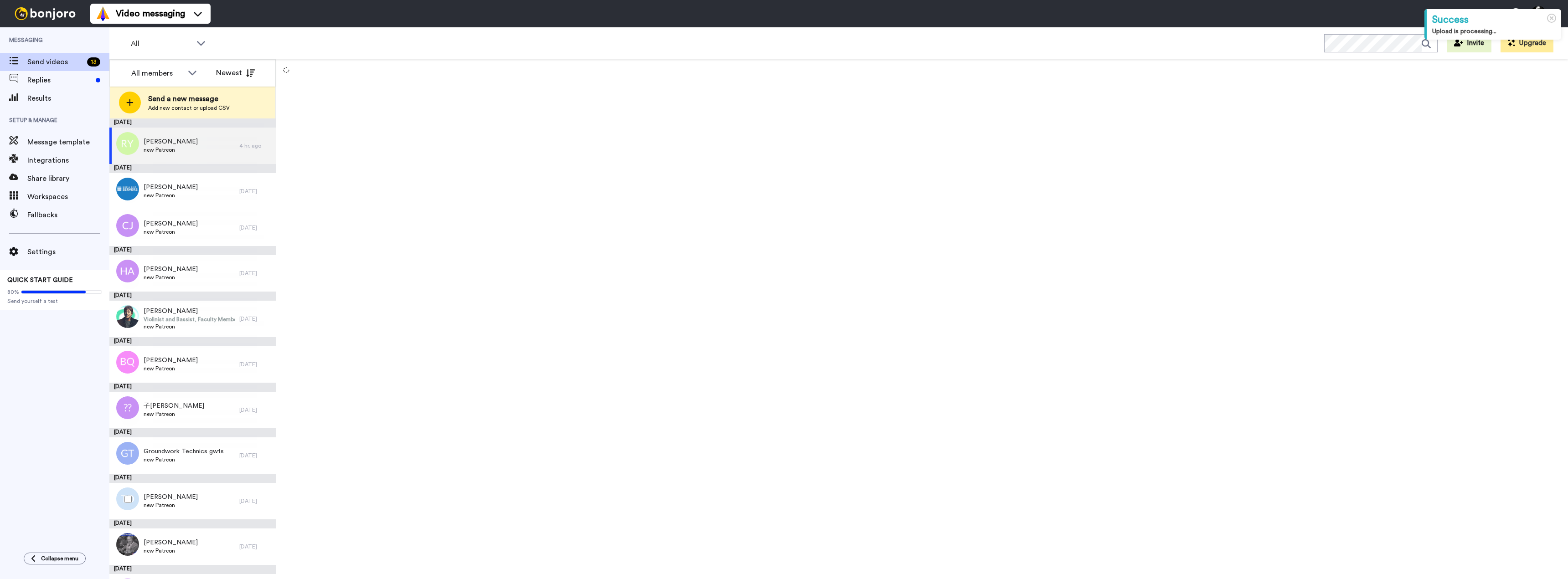
scroll to position [122, 0]
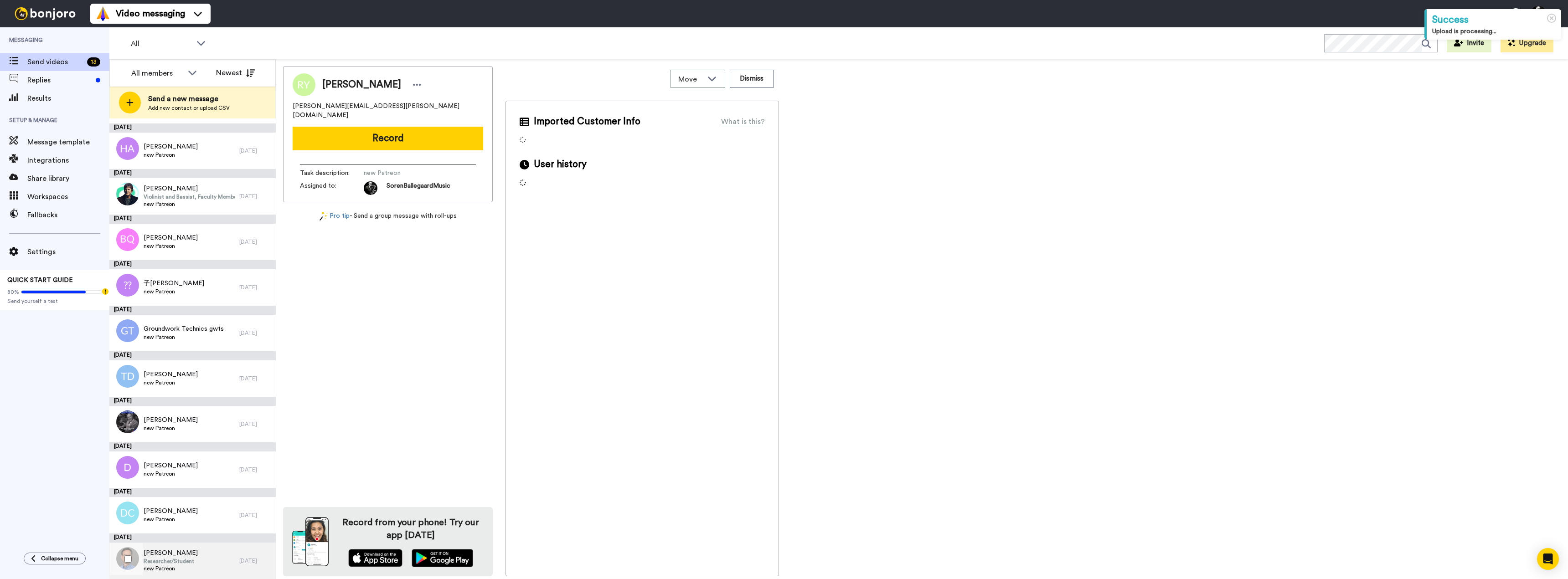
click at [159, 559] on span "Researcher/Student" at bounding box center [170, 561] width 54 height 7
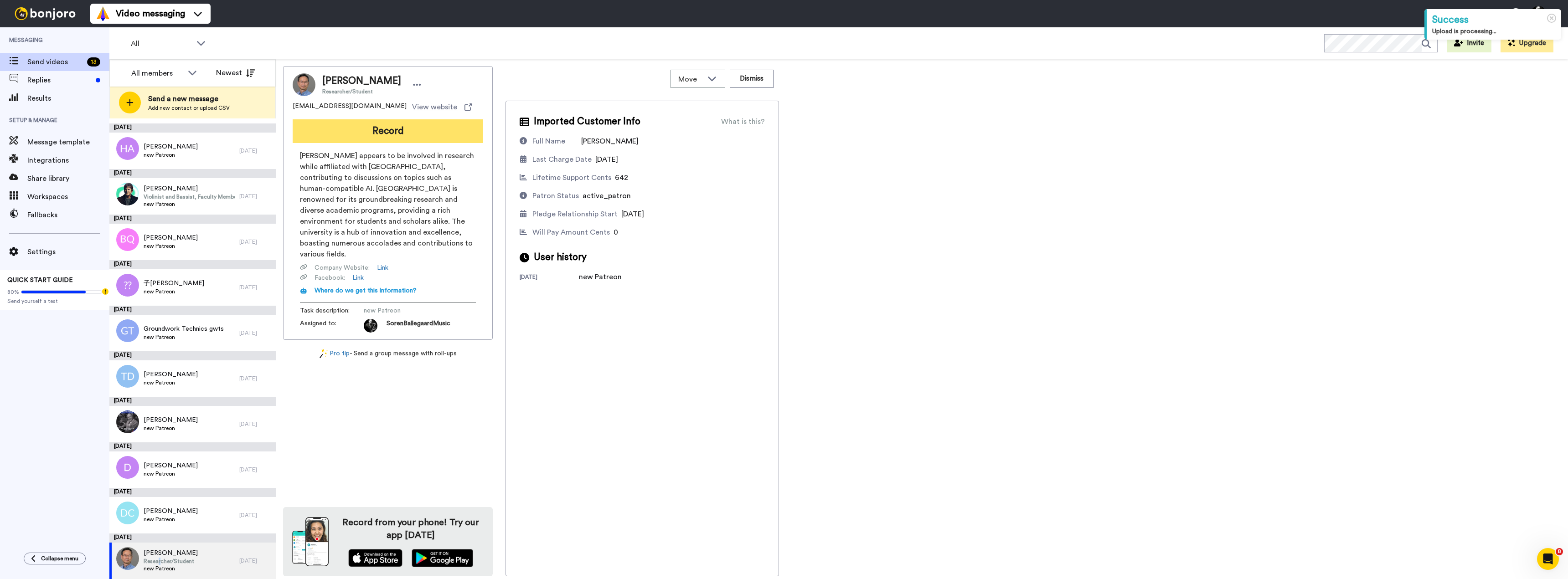
click at [395, 133] on button "Record" at bounding box center [388, 131] width 190 height 24
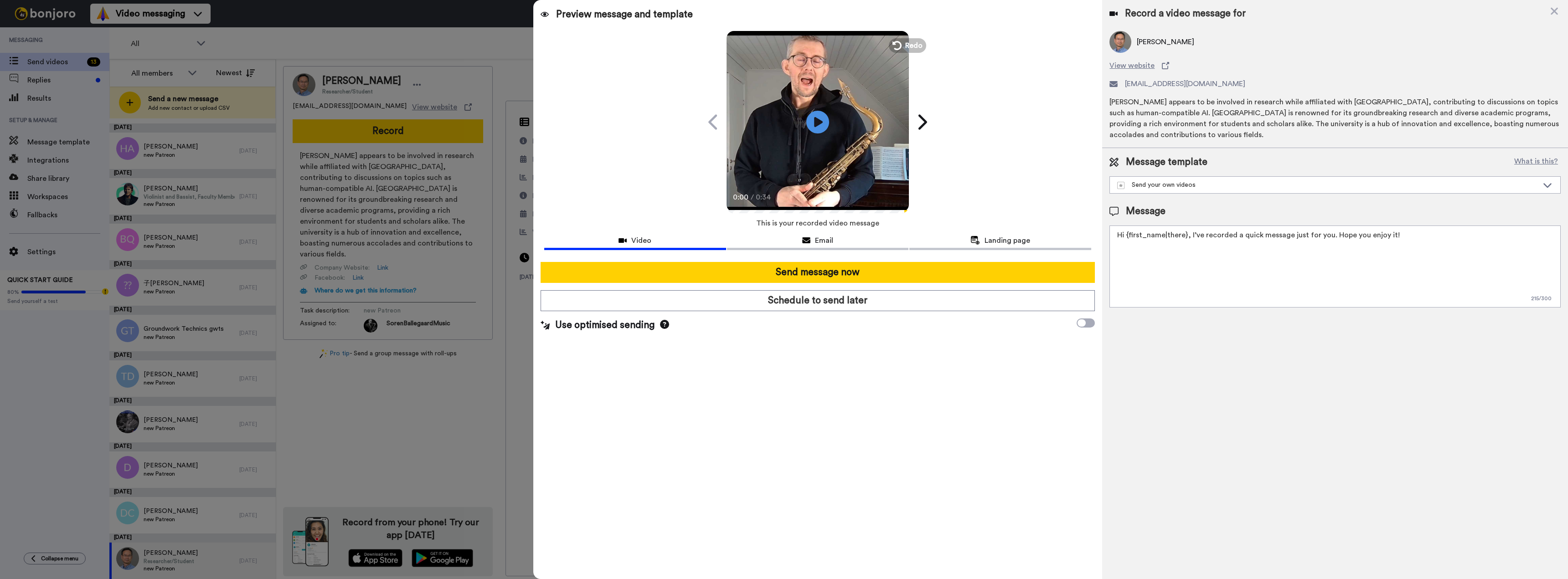
drag, startPoint x: 1409, startPoint y: 244, endPoint x: 1020, endPoint y: 226, distance: 389.4
click at [1020, 226] on div "Preview message and template Play/Pause 0:00 / 0:34 A personal message for you …" at bounding box center [1051, 290] width 1034 height 579
paste textarea "Welcome to my Patreon — I’m glad you’re here! I’ve recorded a quick welcome mes…"
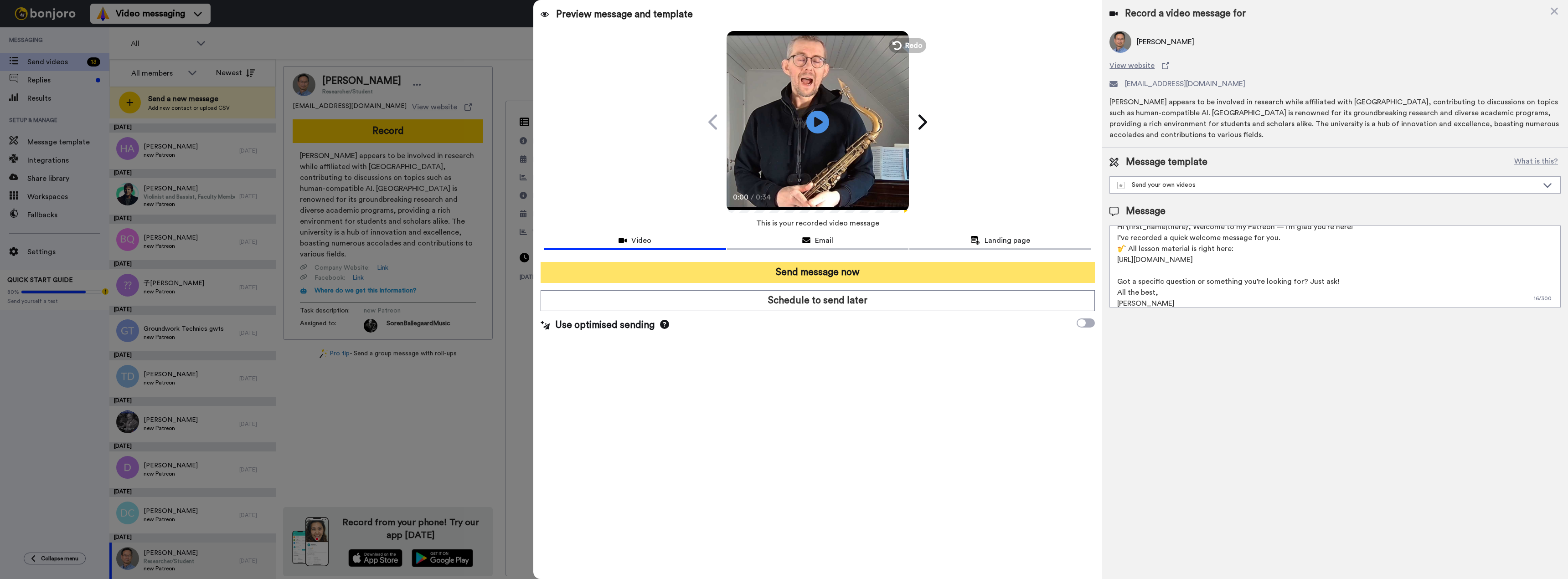
type textarea "Hi {first_name|there}, Welcome to my Patreon — I’m glad you’re here! I’ve recor…"
click at [808, 275] on button "Send message now" at bounding box center [818, 272] width 555 height 21
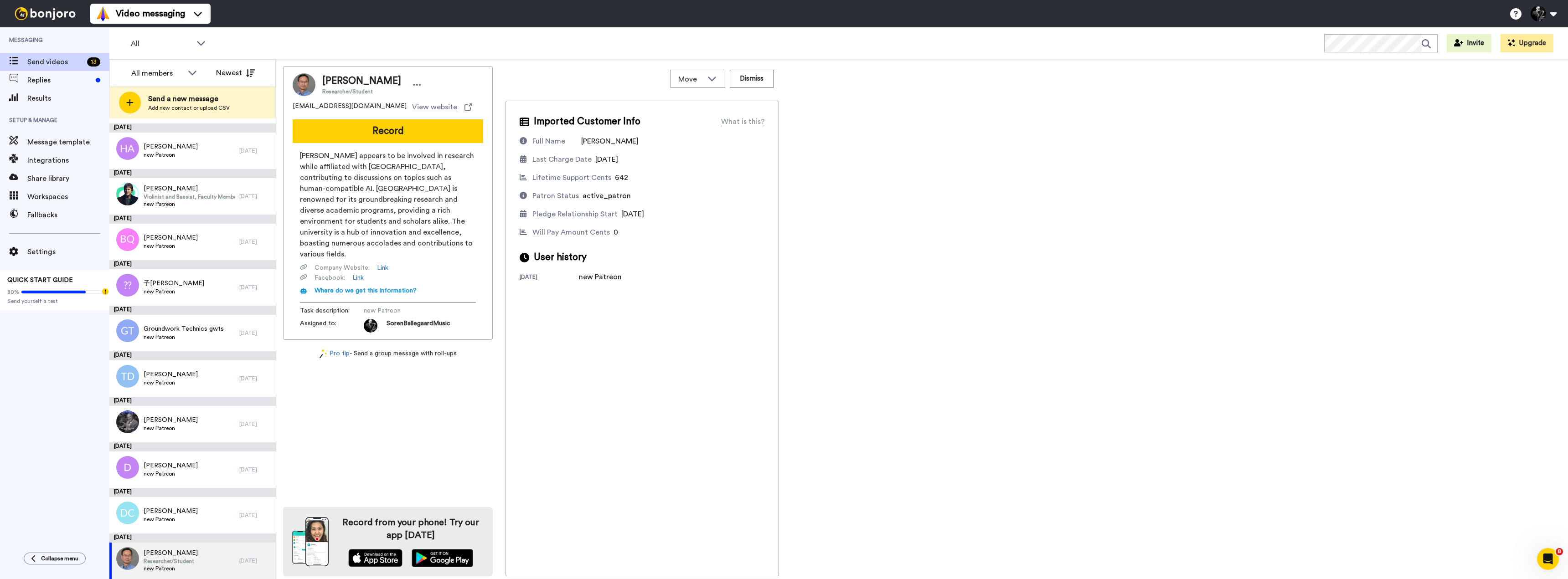
scroll to position [0, 0]
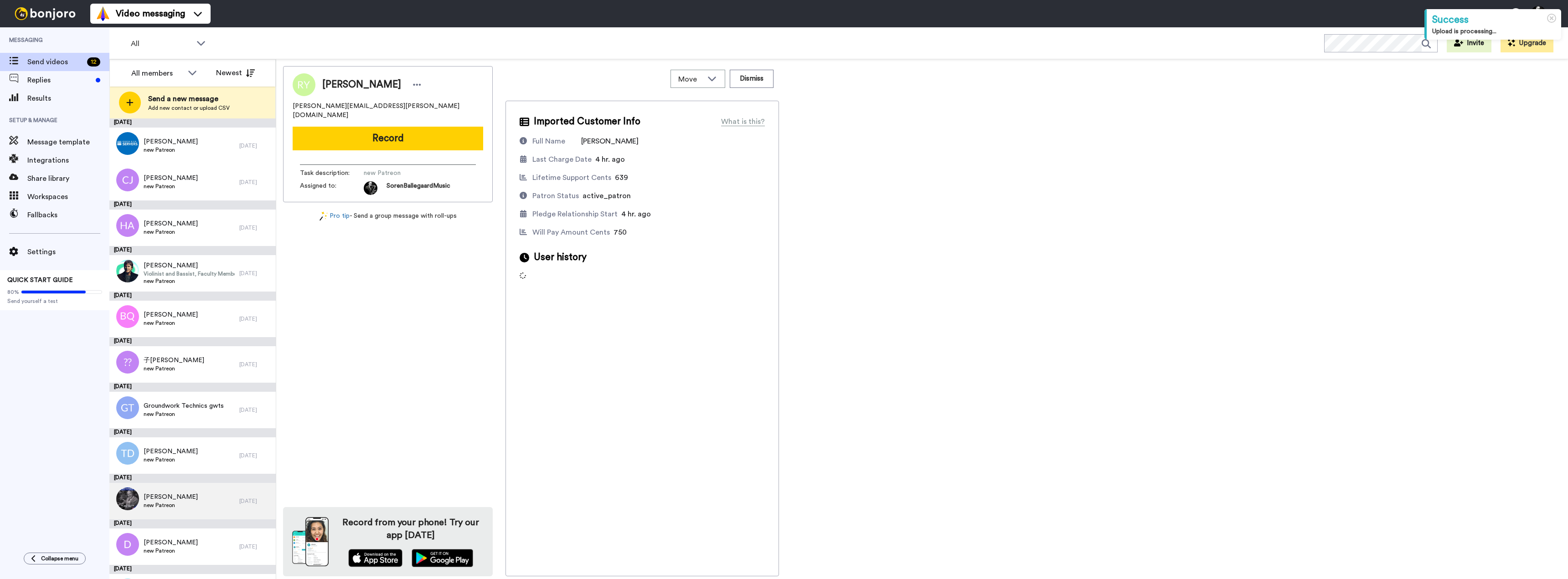
scroll to position [77, 0]
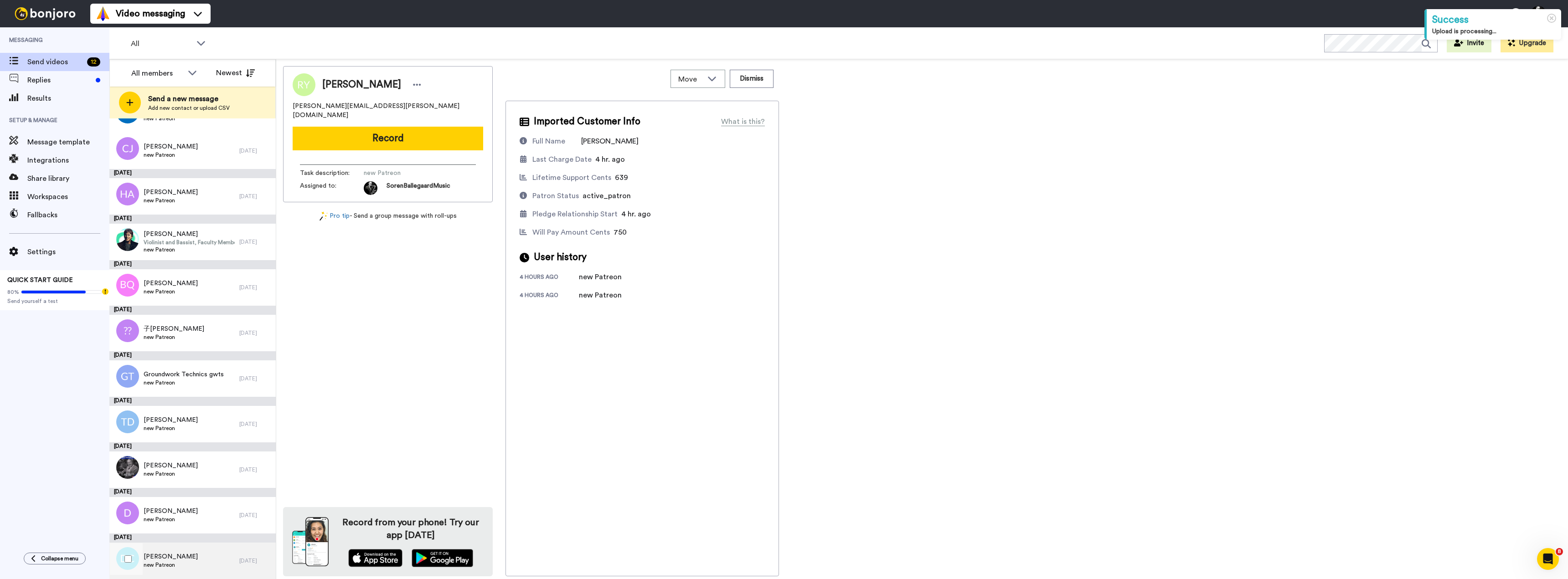
click at [159, 559] on span "Darwin Cadogan" at bounding box center [170, 557] width 54 height 9
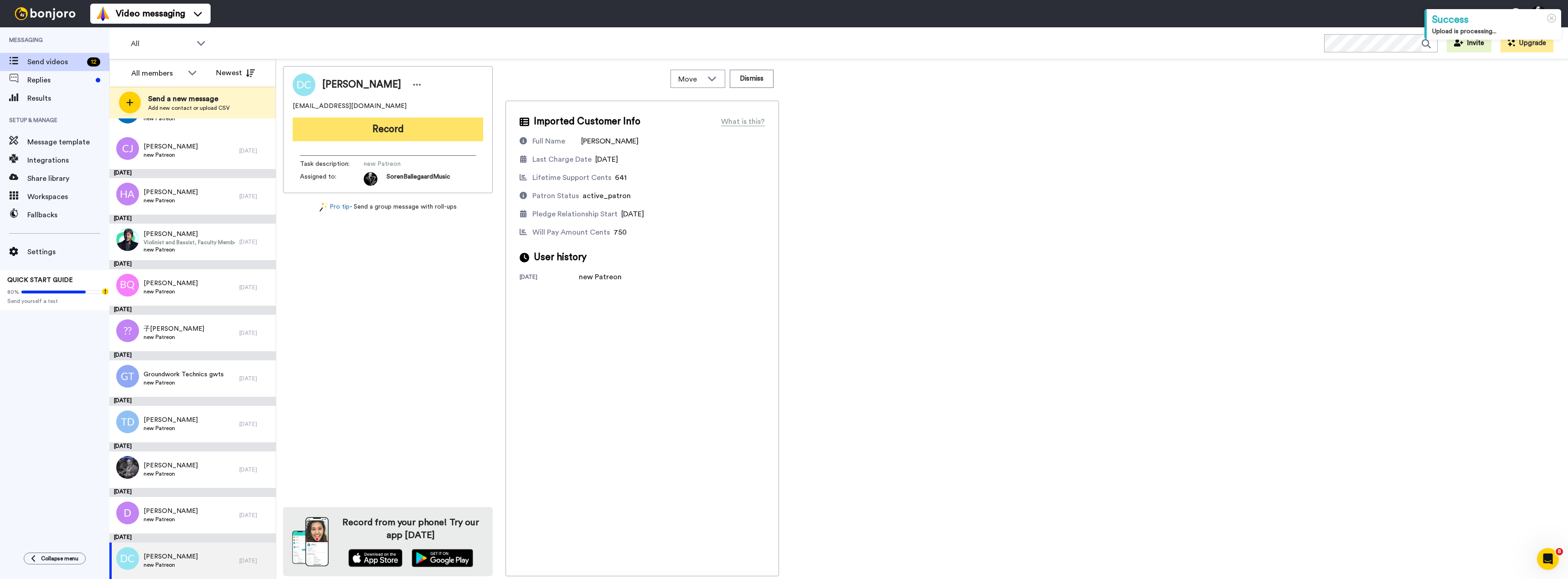
click at [388, 129] on button "Record" at bounding box center [388, 130] width 190 height 24
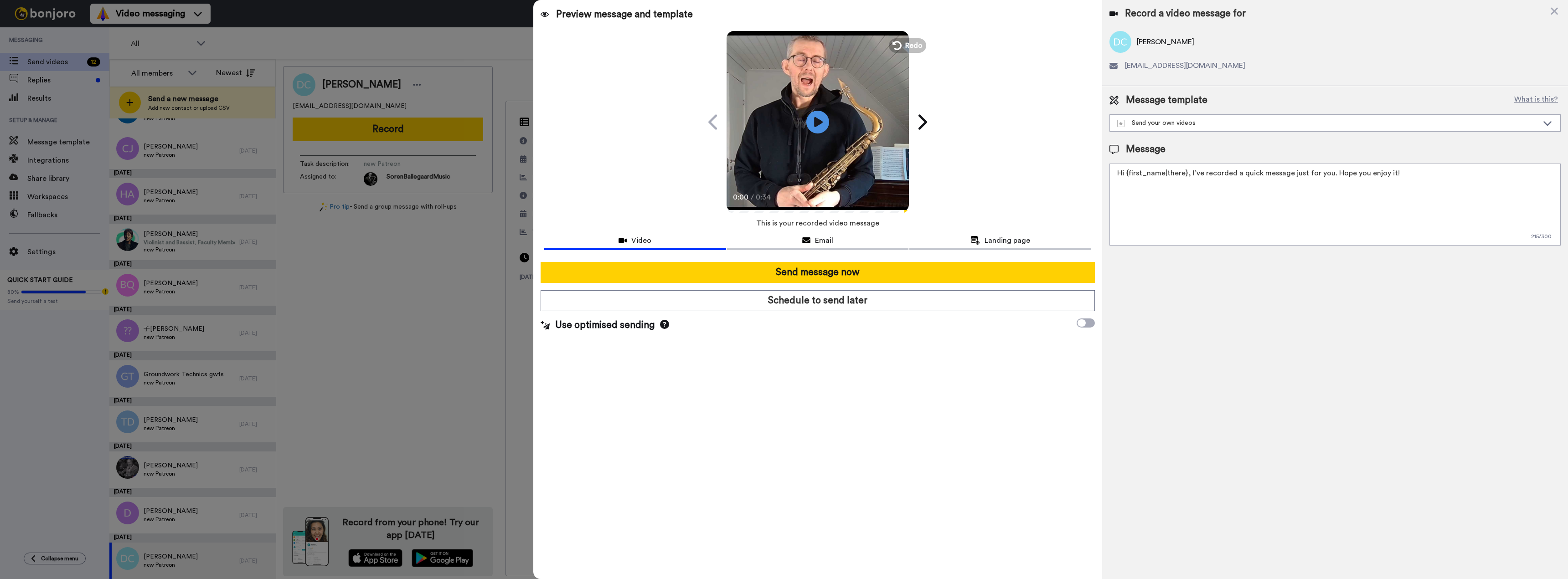
drag, startPoint x: 1416, startPoint y: 173, endPoint x: 1025, endPoint y: 175, distance: 391.0
click at [1028, 175] on div "Preview message and template Play/Pause 0:00 / 0:34 A personal message for you …" at bounding box center [1051, 290] width 1034 height 579
paste textarea "Welcome to my Patreon — I’m glad you’re here! I’ve recorded a quick welcome mes…"
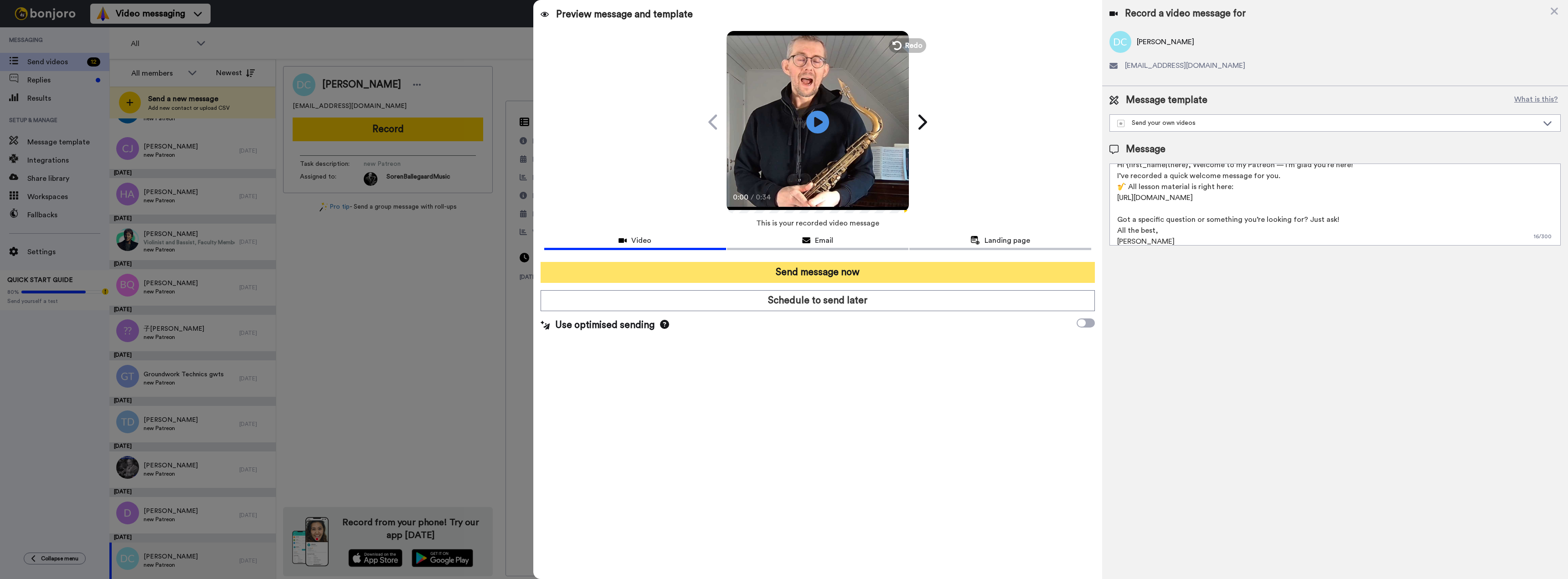
type textarea "Hi {first_name|there}, Welcome to my Patreon — I’m glad you’re here! I’ve recor…"
click at [790, 272] on button "Send message now" at bounding box center [818, 272] width 555 height 21
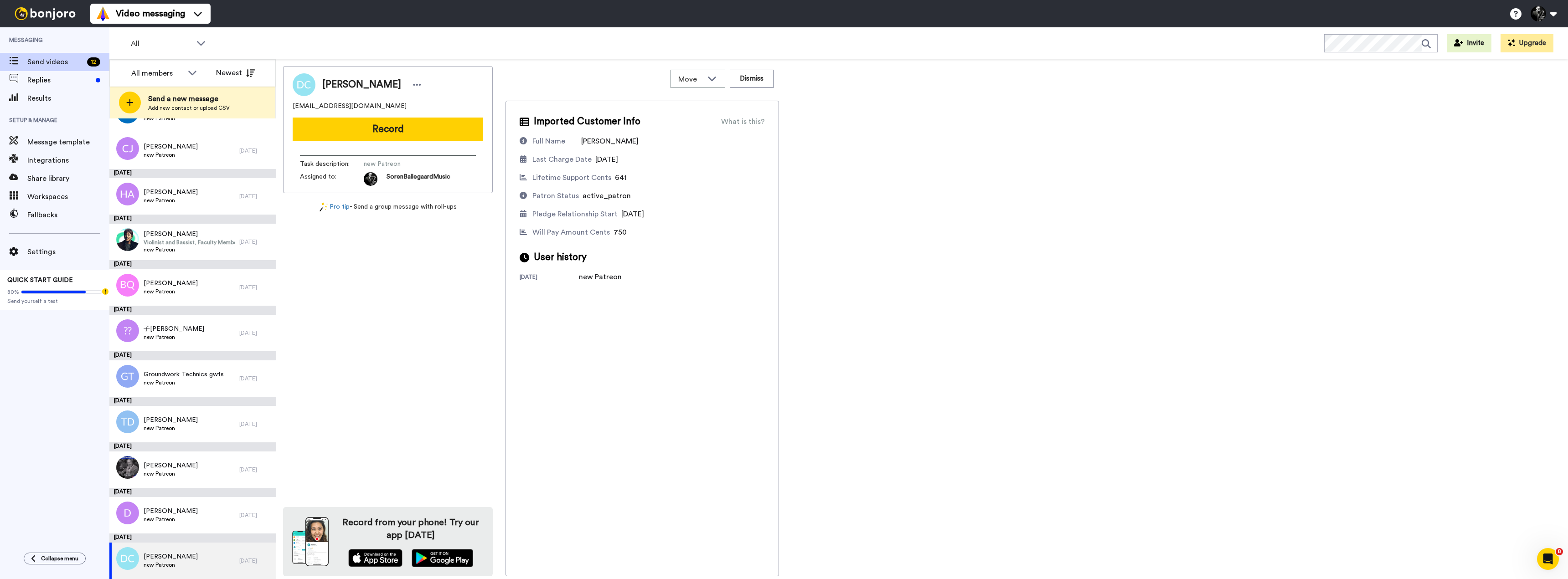
scroll to position [0, 0]
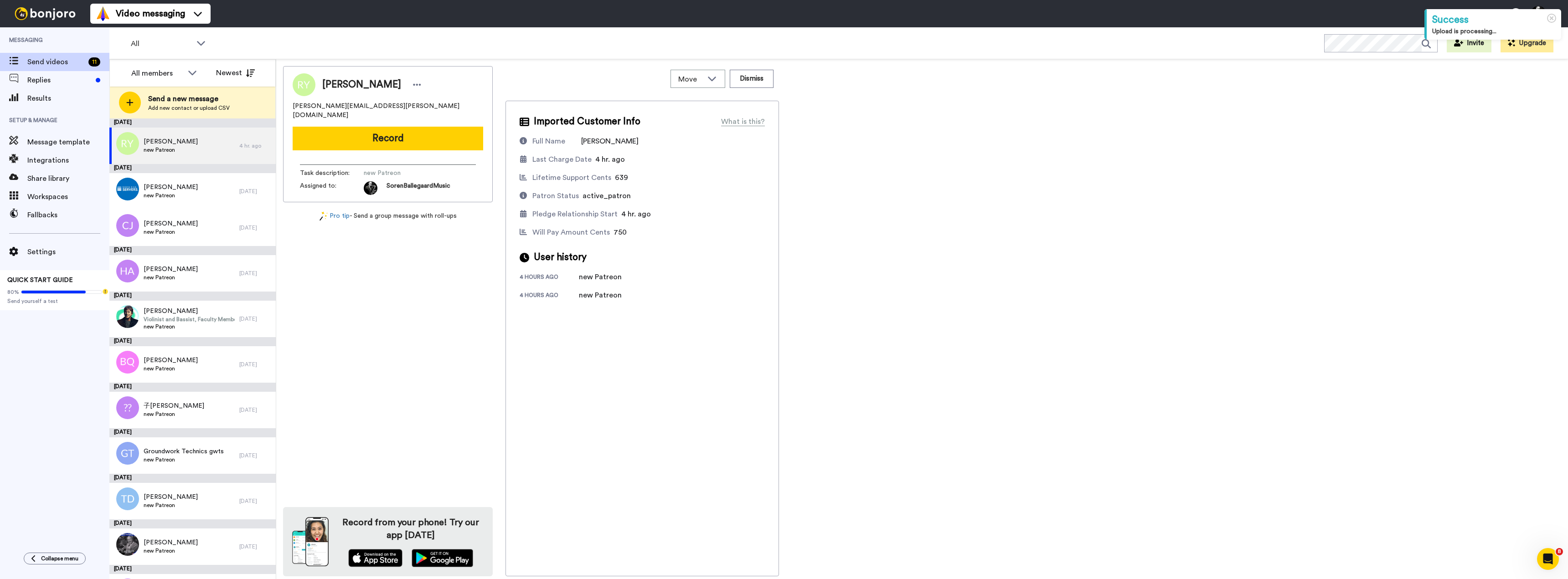
scroll to position [31, 0]
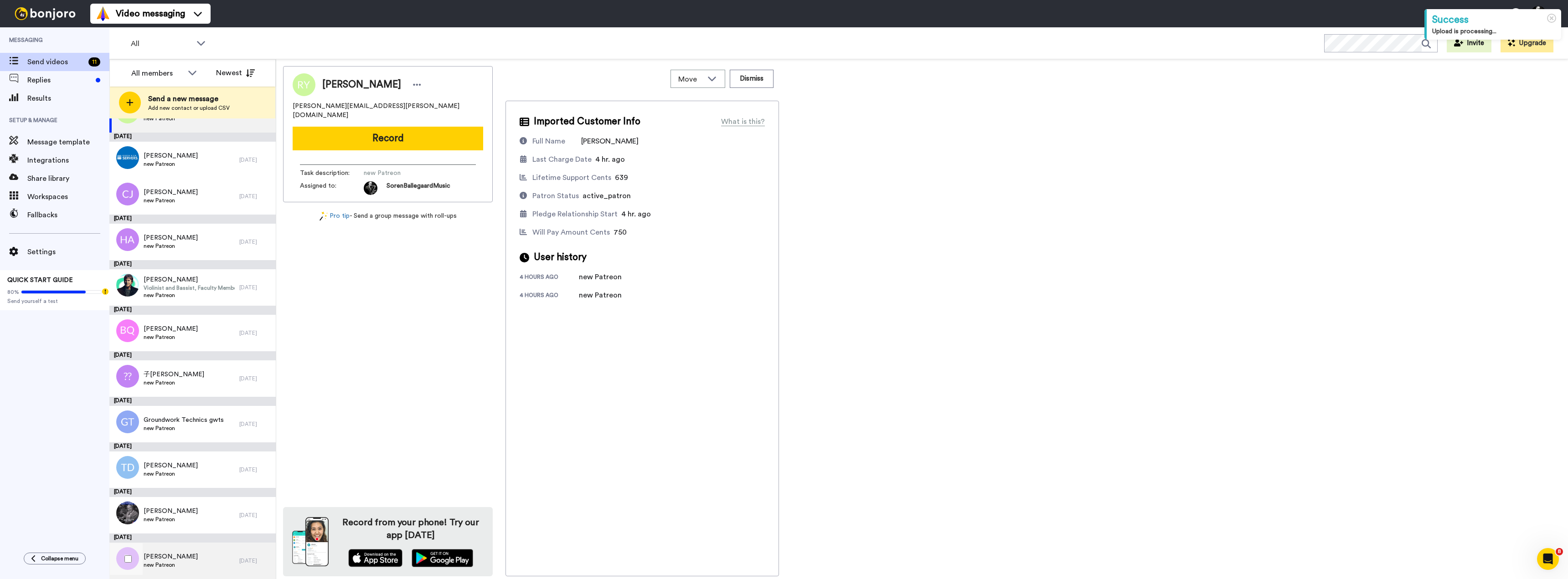
click at [169, 560] on span "[PERSON_NAME]" at bounding box center [170, 557] width 54 height 9
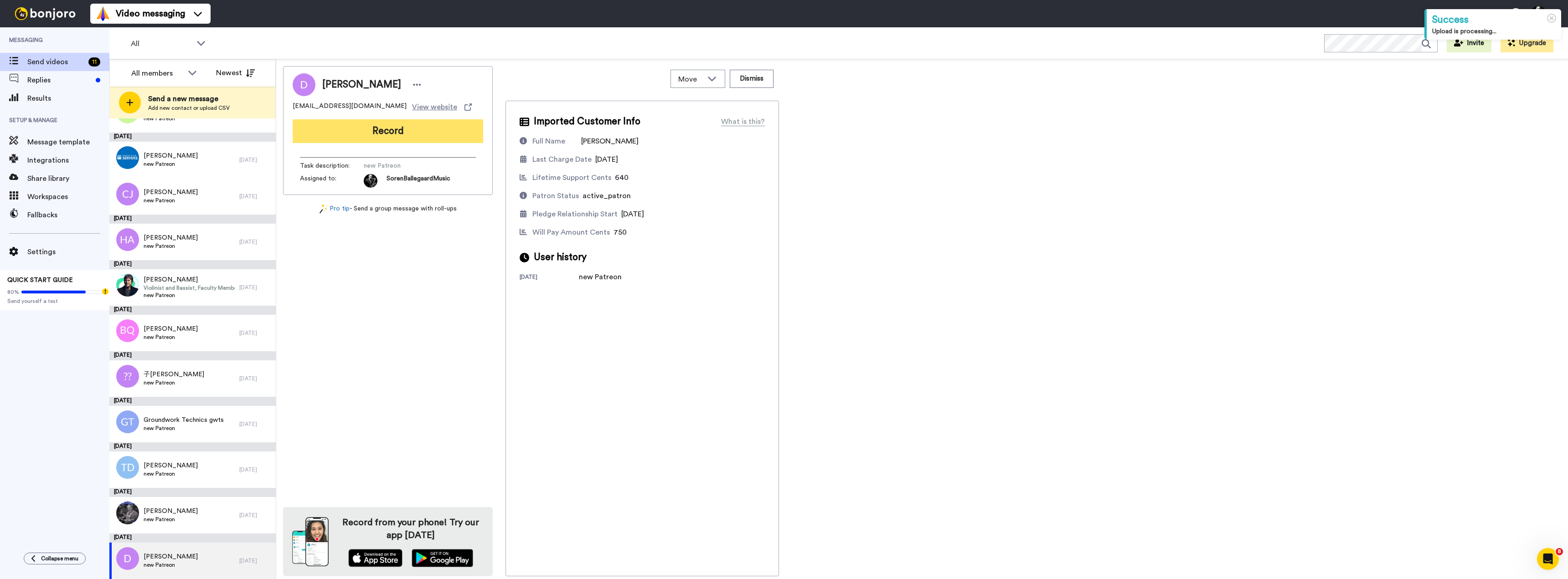
click at [387, 130] on button "Record" at bounding box center [388, 131] width 190 height 24
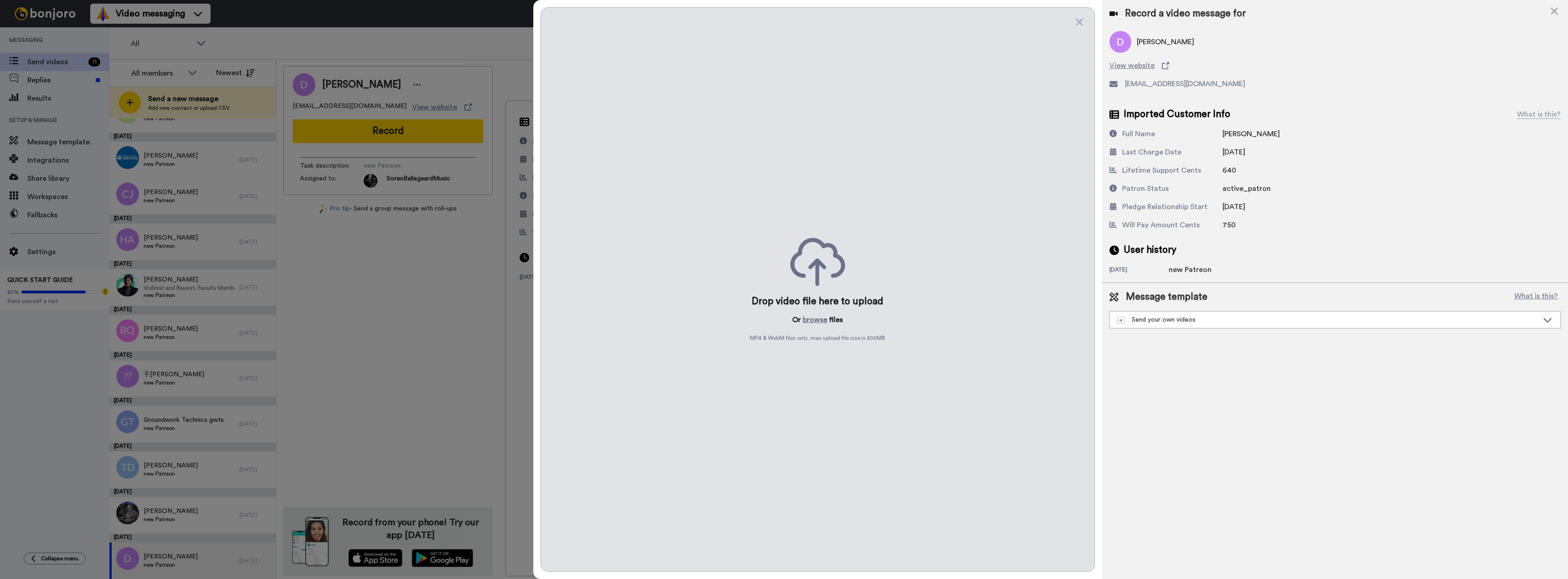
click at [883, 319] on div "Drop video file here to upload Or browse files MP4 & WebM files only, max uploa…" at bounding box center [818, 290] width 555 height 564
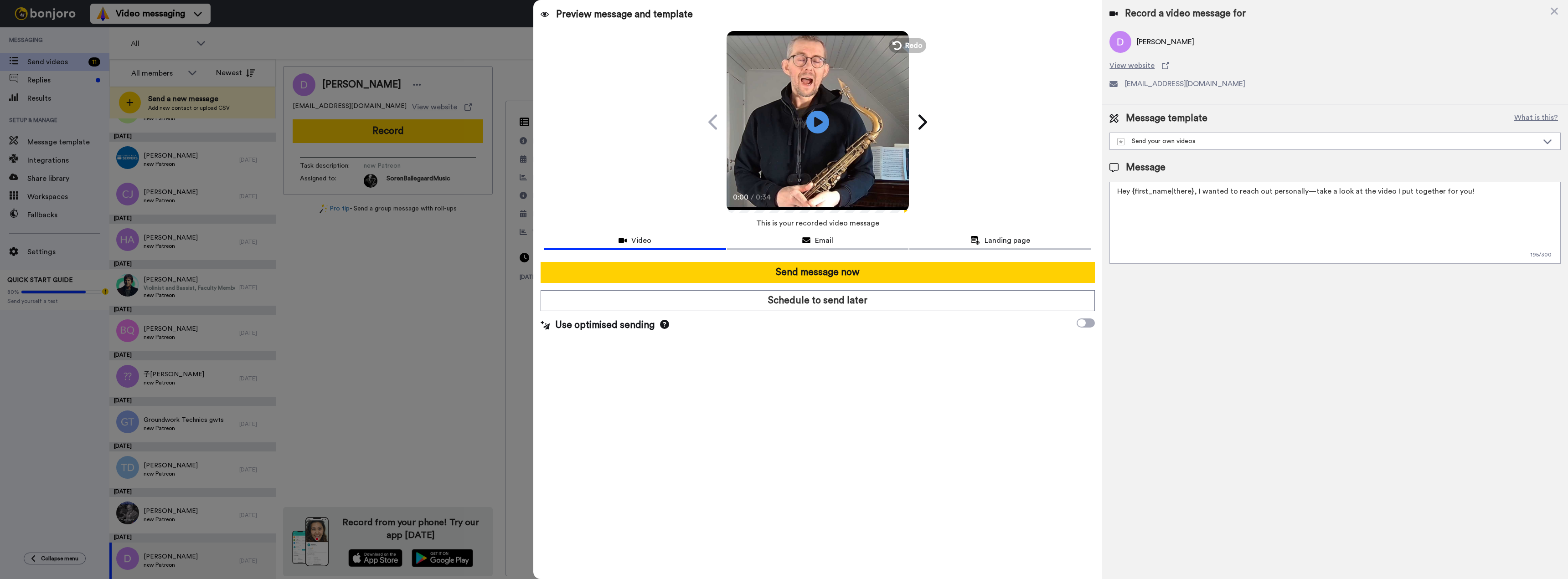
drag, startPoint x: 1487, startPoint y: 189, endPoint x: 1054, endPoint y: 189, distance: 433.0
click at [1054, 189] on div "Preview message and template Play/Pause 0:00 / 0:34 I made something special ju…" at bounding box center [1051, 290] width 1034 height 579
paste textarea "i {first_name|there}, Welcome to my Patreon — I’m glad you’re here! I’ve record…"
click at [1547, 139] on icon at bounding box center [1547, 141] width 11 height 9
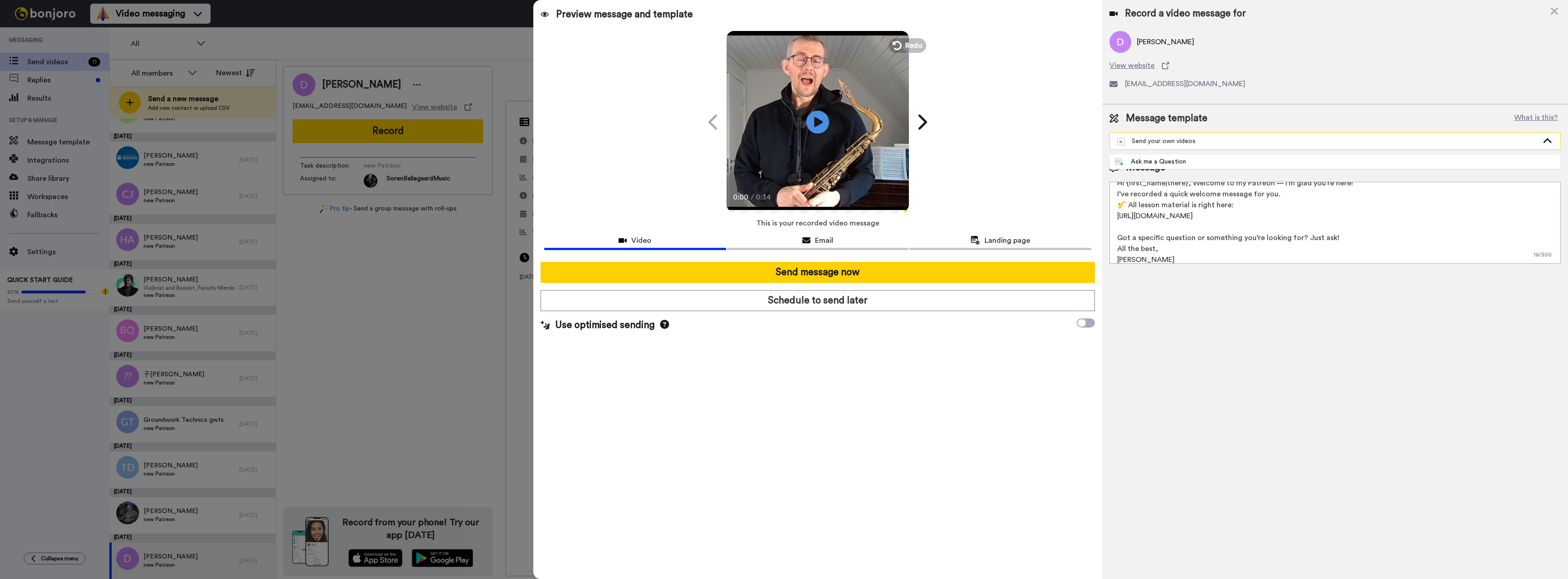
click at [1547, 139] on icon at bounding box center [1547, 141] width 8 height 4
click at [1243, 252] on textarea "Hi {first_name|there}, Welcome to my Patreon — I’m glad you’re here! I’ve recor…" at bounding box center [1335, 222] width 451 height 82
type textarea "Hi {first_name|there}, Welcome to my Patreon — I’m glad you’re here! I’ve recor…"
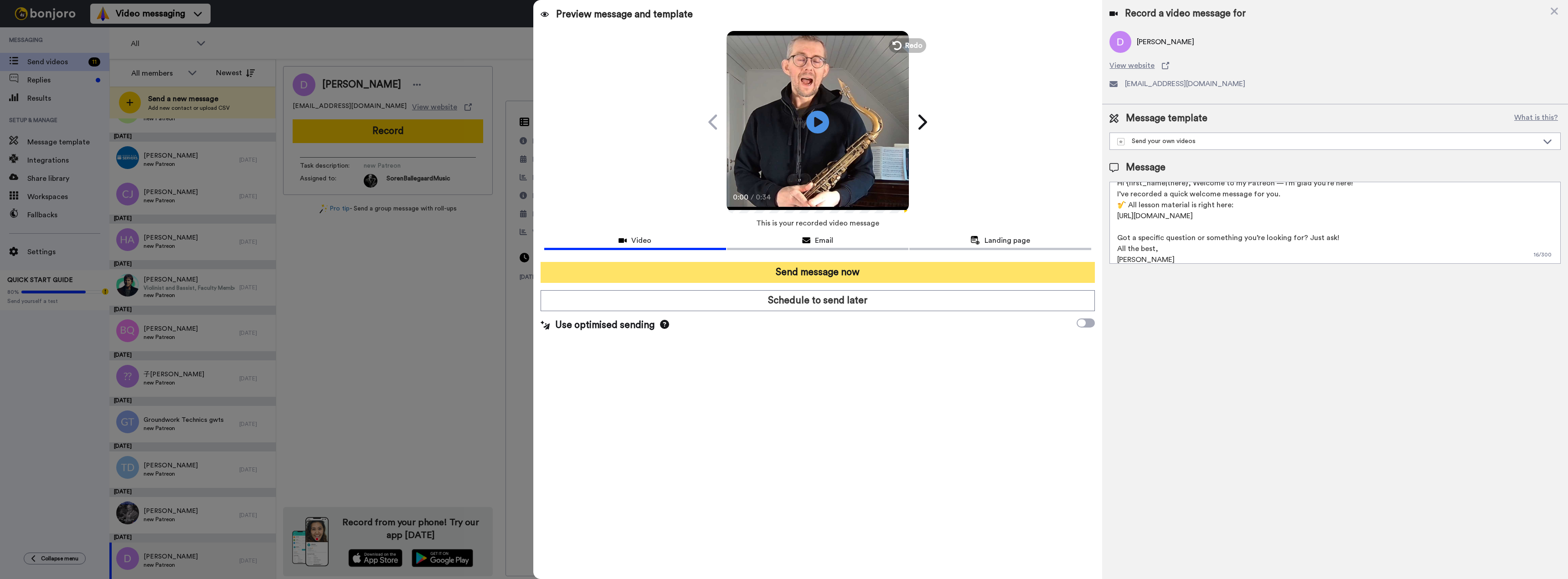
click at [828, 267] on button "Send message now" at bounding box center [818, 272] width 555 height 21
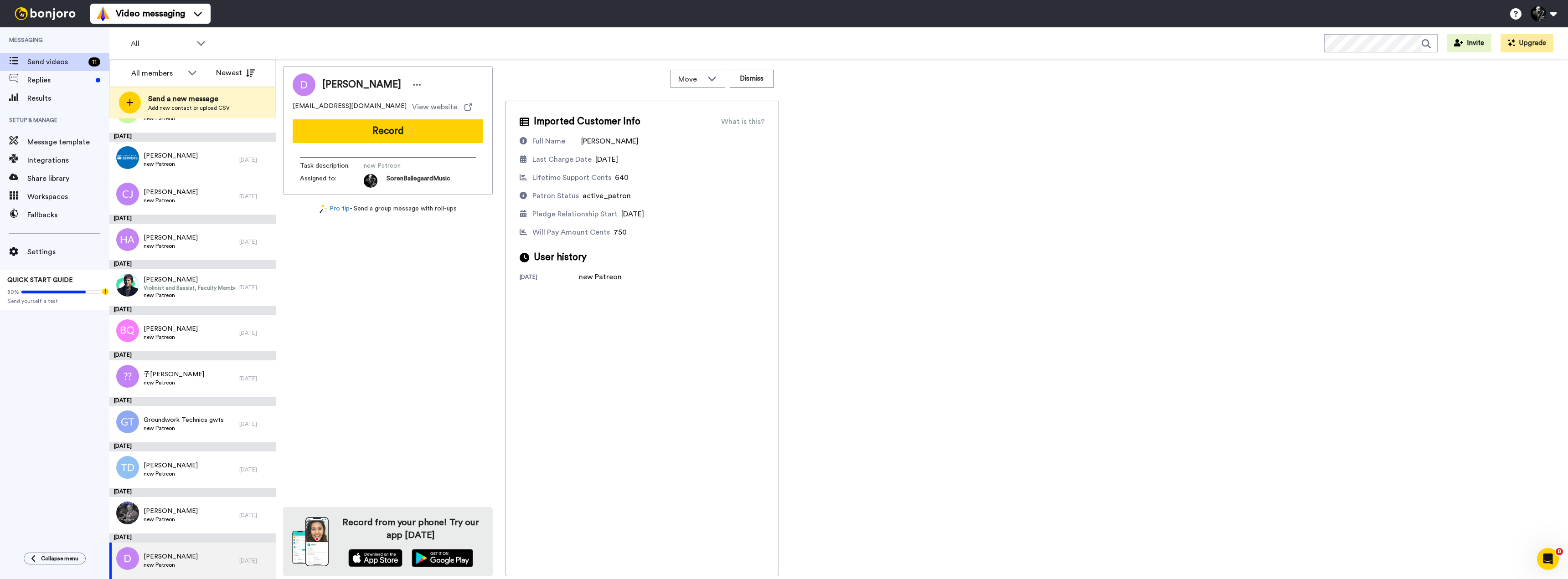
scroll to position [0, 0]
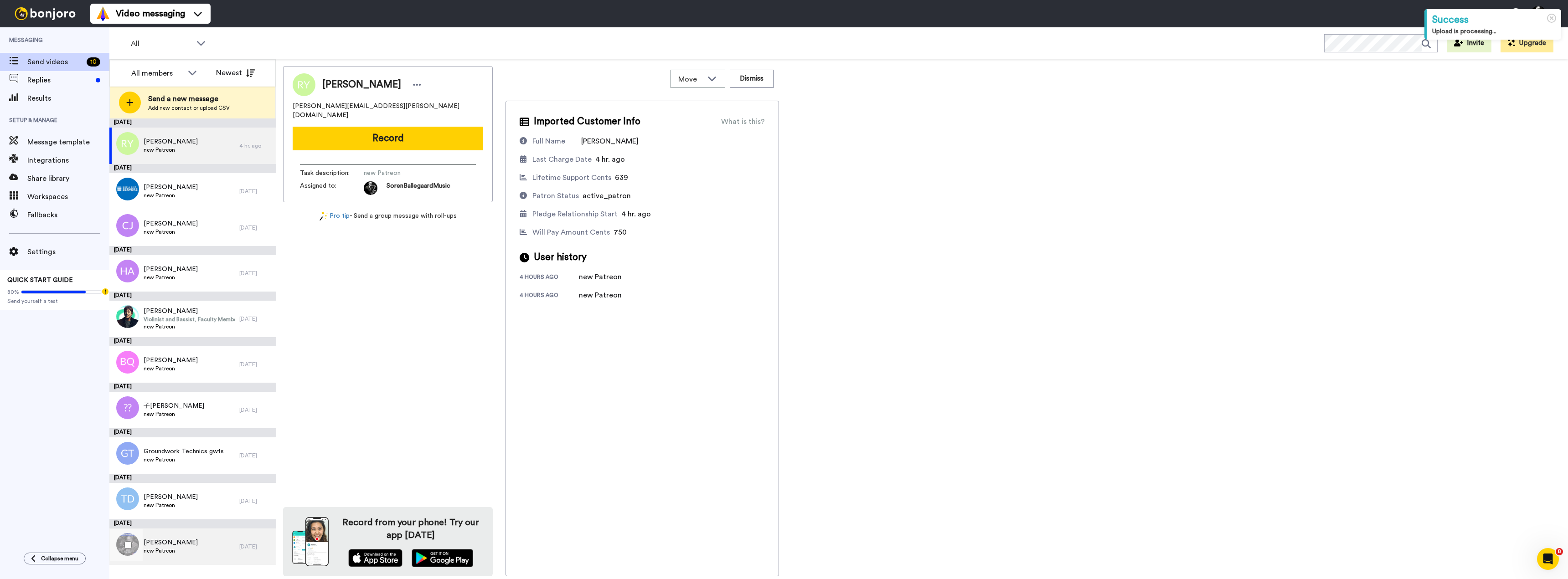
click at [159, 549] on span "new Patreon" at bounding box center [170, 551] width 54 height 7
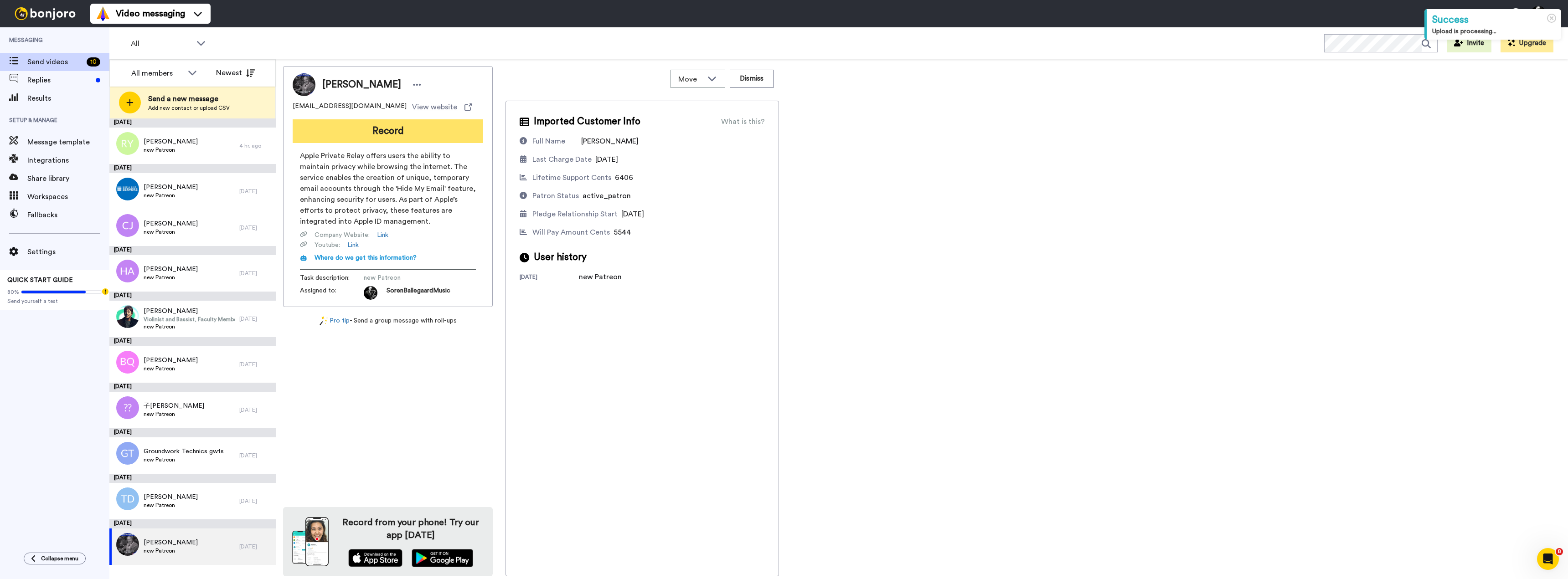
click at [386, 126] on button "Record" at bounding box center [388, 131] width 190 height 24
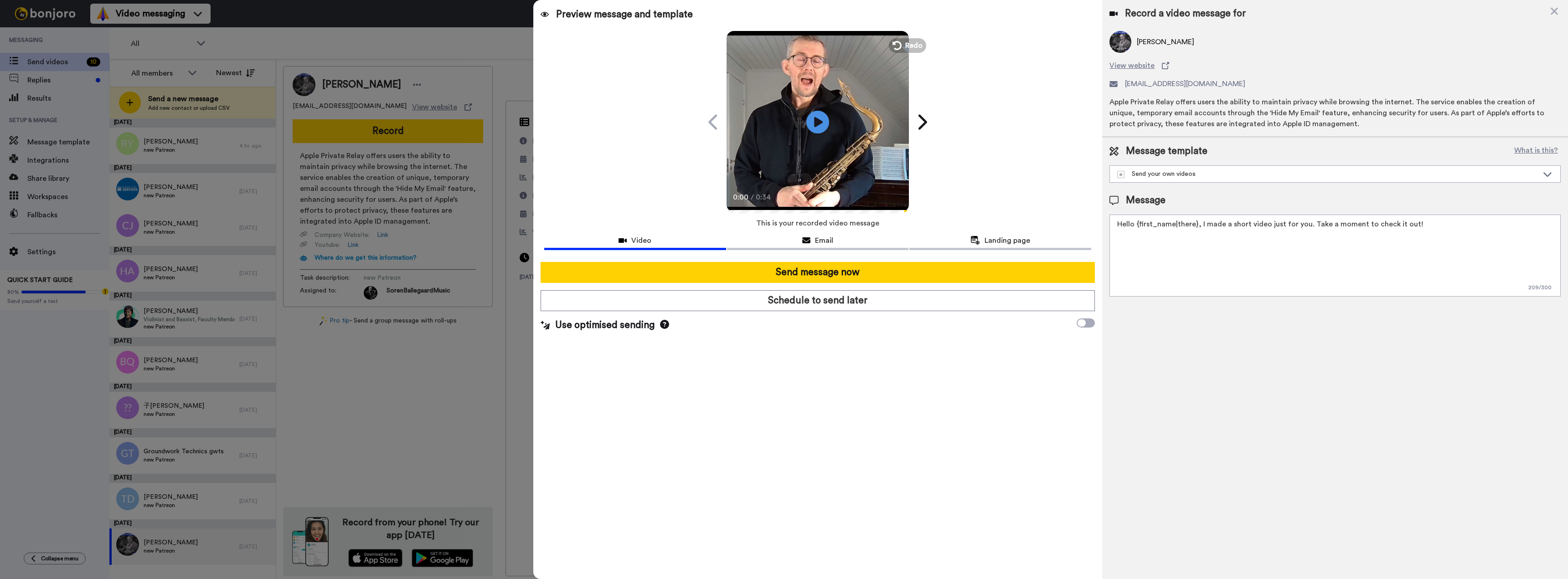
drag, startPoint x: 1472, startPoint y: 222, endPoint x: 980, endPoint y: 222, distance: 492.0
click at [983, 222] on div "Preview message and template Play/Pause 0:00 / 0:34 A quick video just for you …" at bounding box center [1051, 290] width 1034 height 579
paste textarea "i {first_name|there}, Welcome to my Patreon — I’m glad you’re here! I’ve record…"
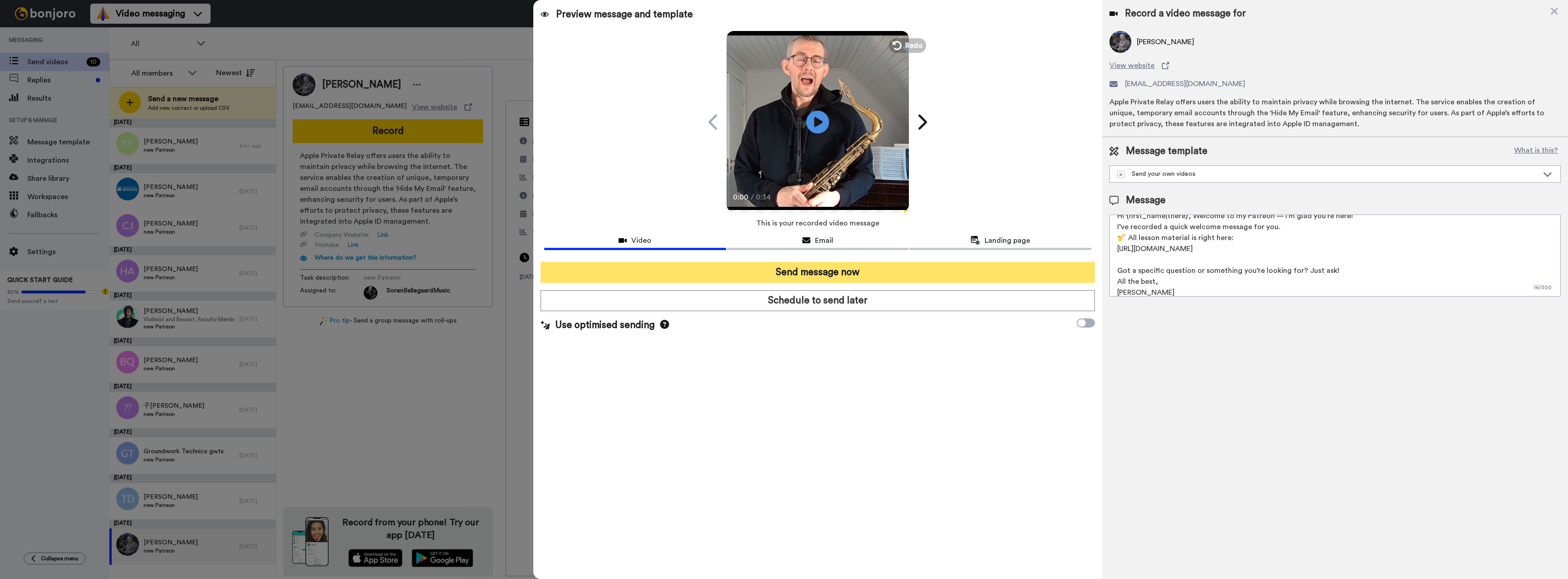
type textarea "Hi {first_name|there}, Welcome to my Patreon — I’m glad you’re here! I’ve recor…"
click at [787, 272] on button "Send message now" at bounding box center [818, 272] width 555 height 21
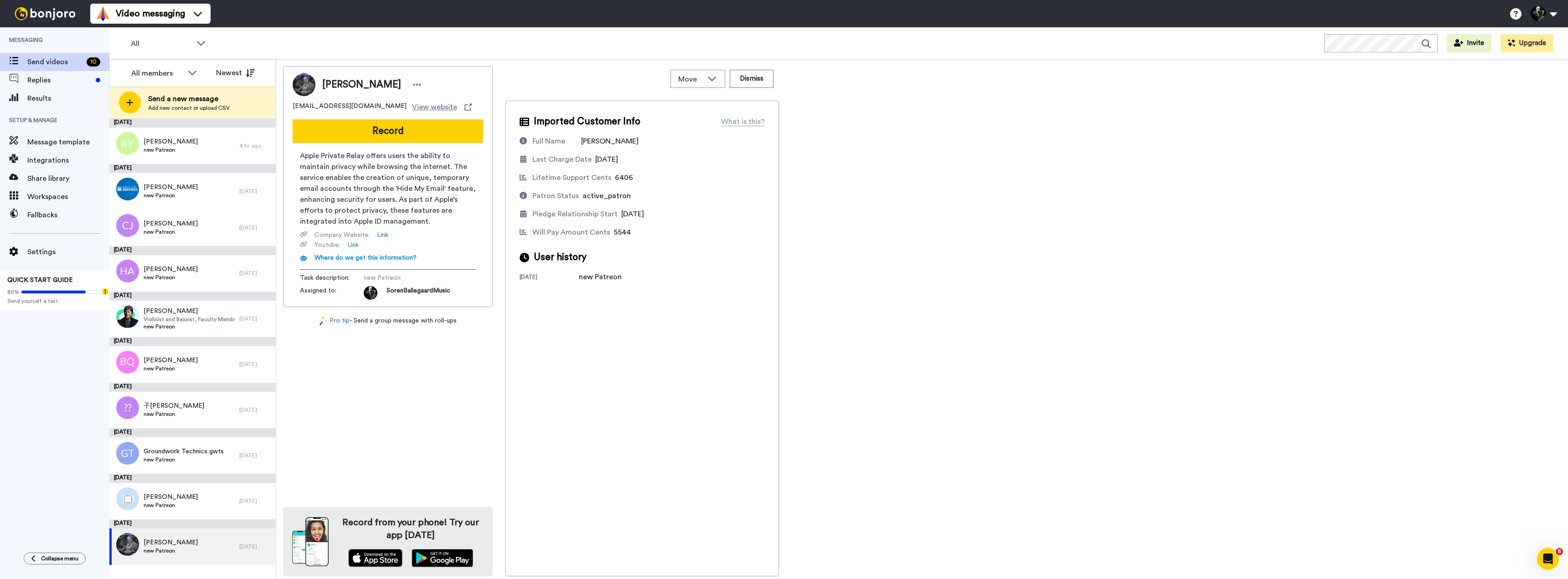
scroll to position [0, 0]
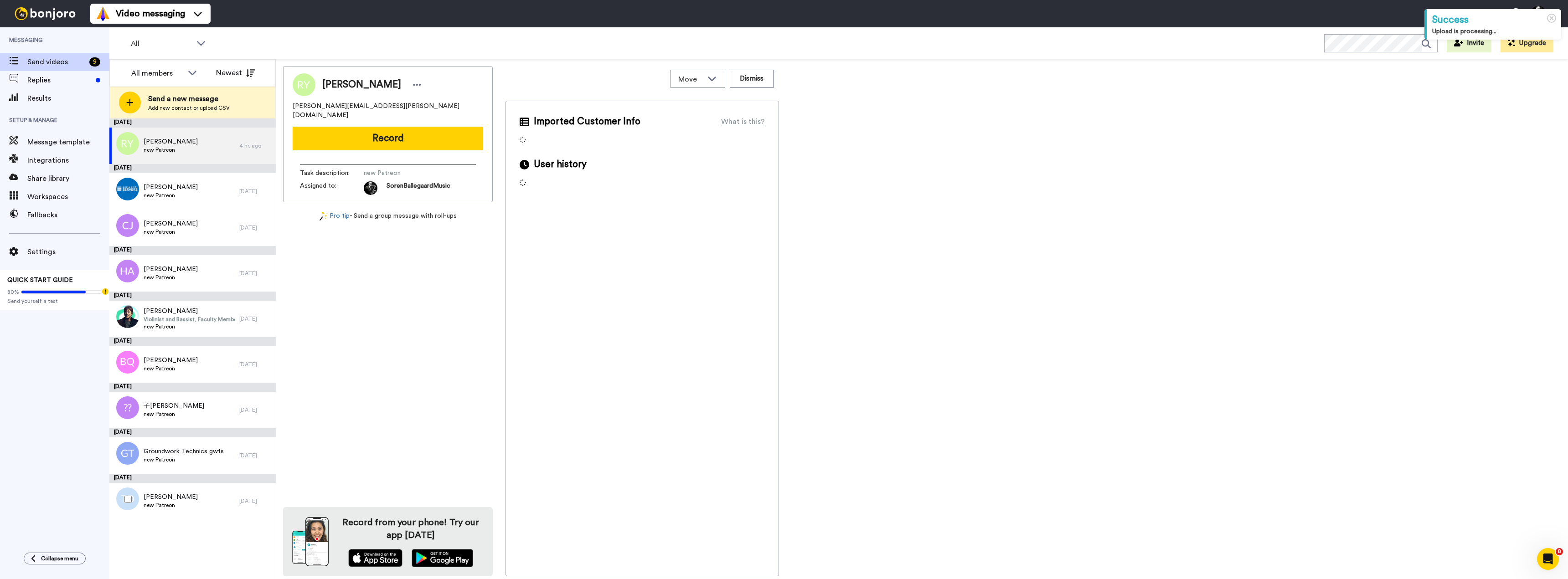
click at [161, 501] on span "new Patreon" at bounding box center [170, 505] width 54 height 7
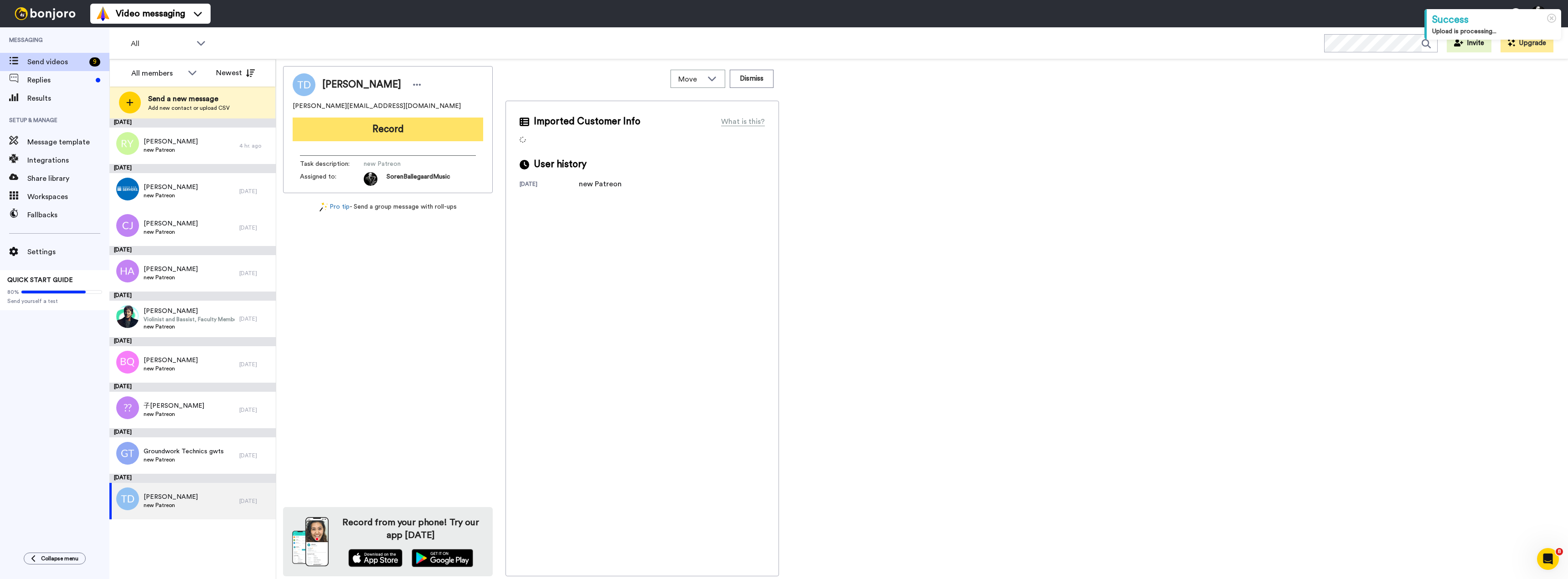
click at [408, 129] on button "Record" at bounding box center [388, 130] width 190 height 24
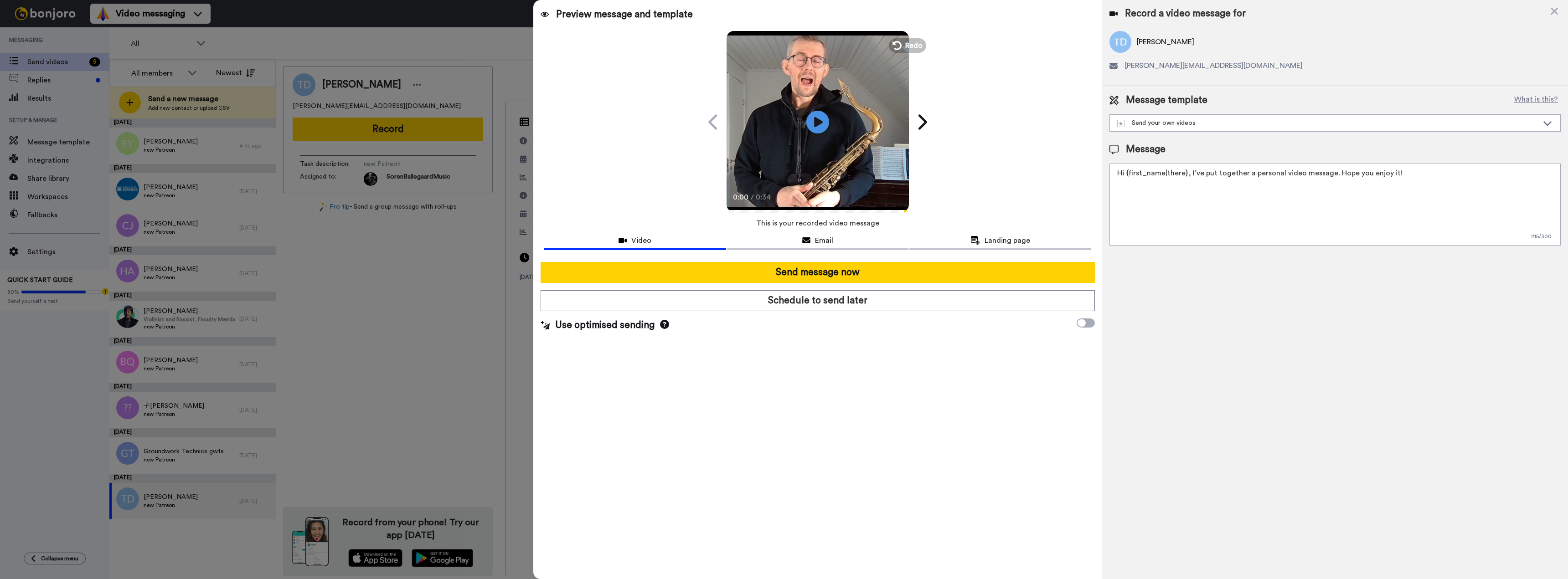
drag, startPoint x: 1318, startPoint y: 171, endPoint x: 1037, endPoint y: 166, distance: 281.0
click at [1043, 167] on div "Preview message and template Play/Pause 0:00 / 0:34 Just for you: A message fro…" at bounding box center [1051, 290] width 1034 height 579
paste textarea "Welcome to my Patreon — I’m glad you’re here! I’ve recorded a quick welcome mes…"
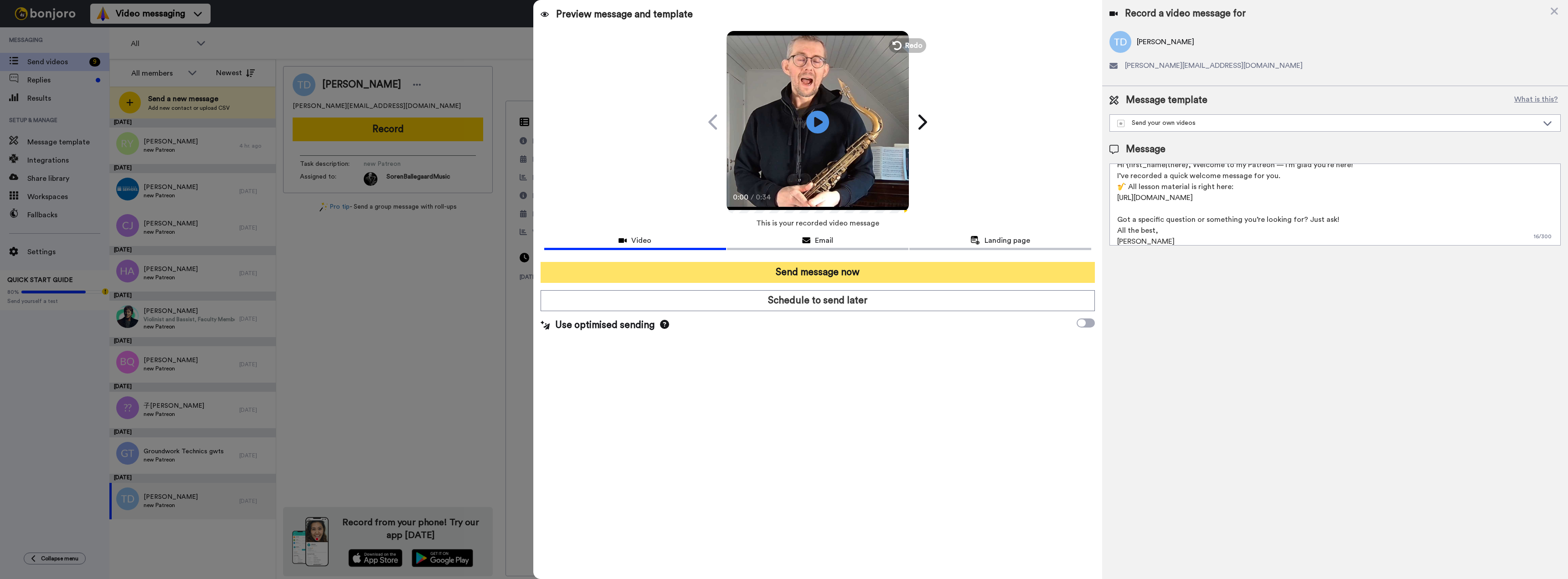
type textarea "Hi {first_name|there}, Welcome to my Patreon — I’m glad you’re here! I’ve recor…"
click at [820, 274] on button "Send message now" at bounding box center [818, 272] width 555 height 21
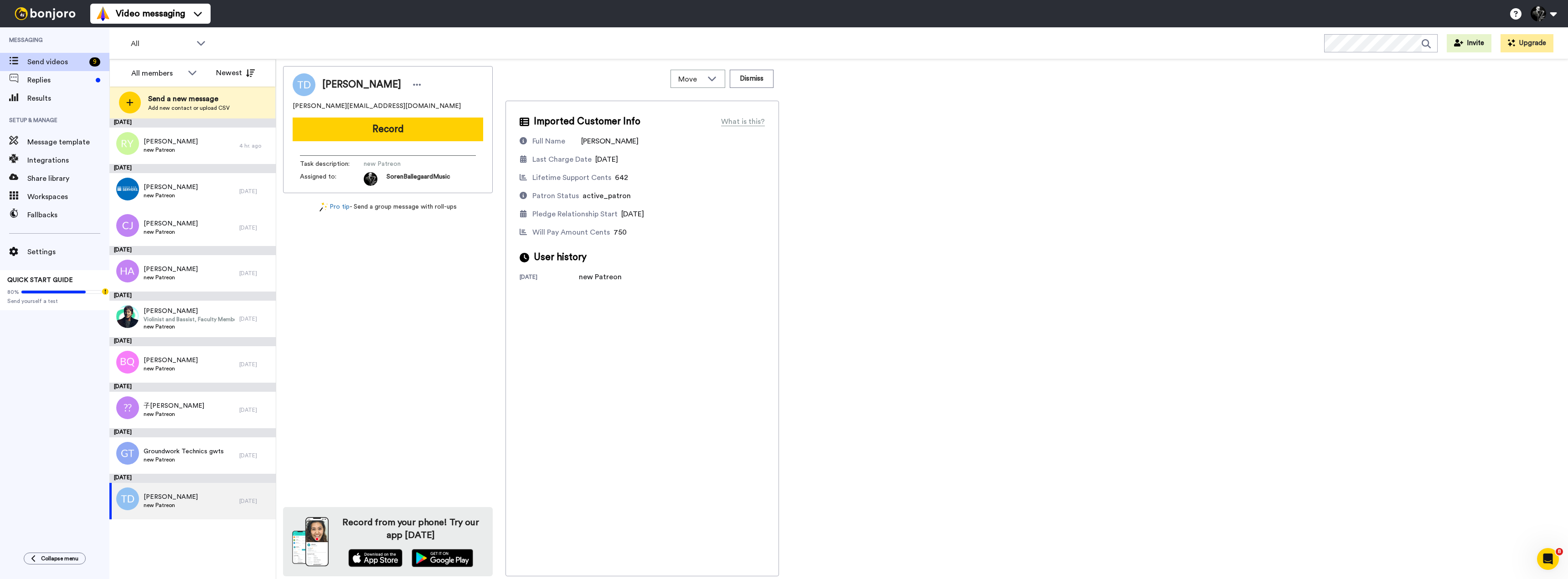
scroll to position [0, 0]
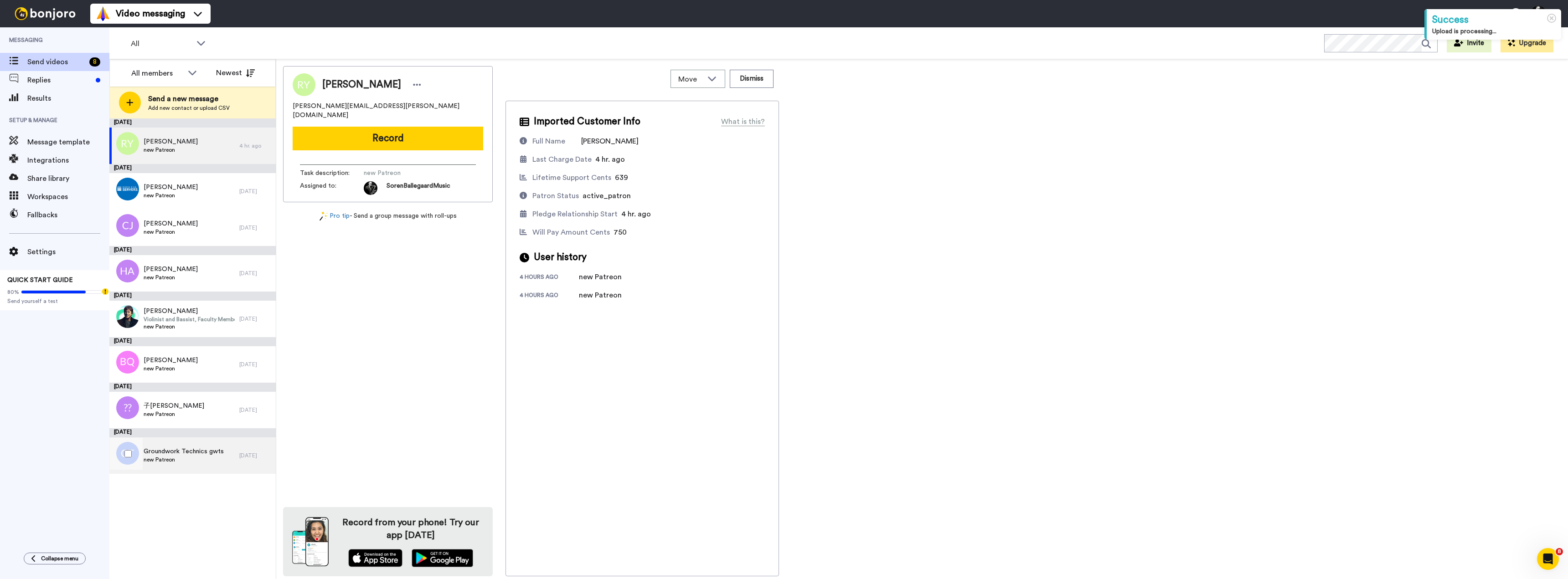
click at [167, 455] on span "Groundwork Technics gwts" at bounding box center [184, 451] width 80 height 9
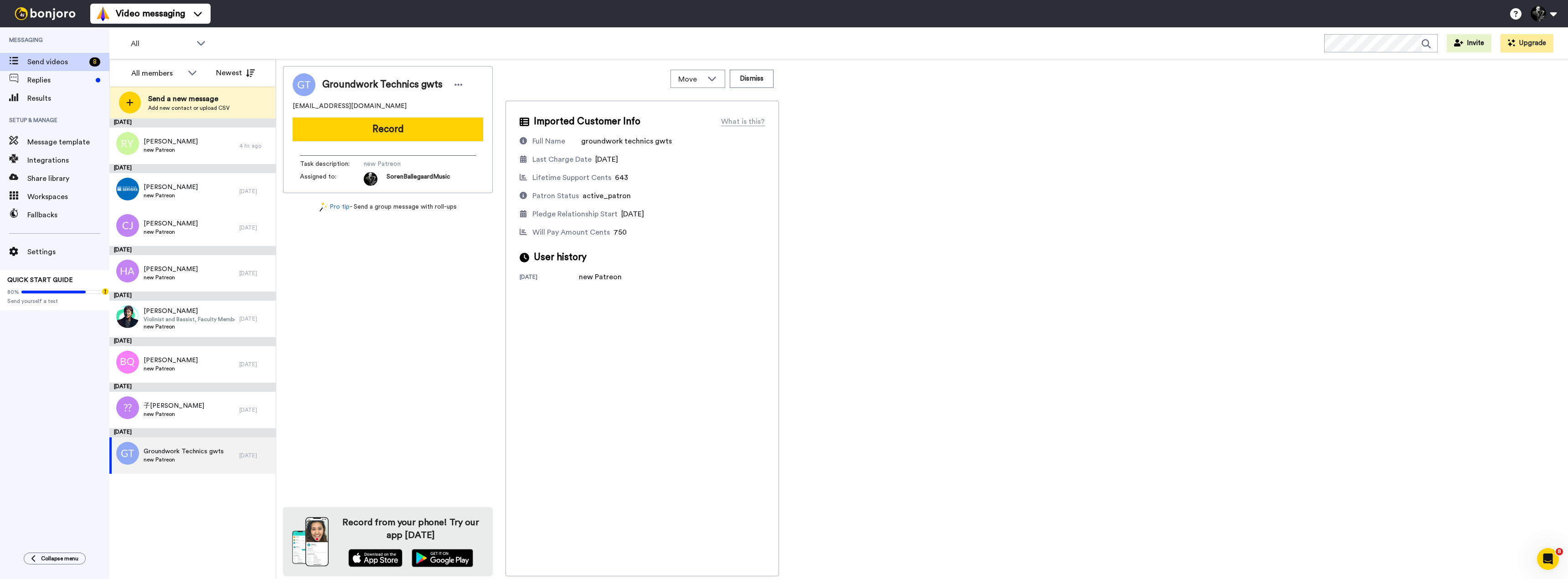
click at [171, 503] on div "[DATE] [PERSON_NAME] new Patreon 4 hr. ago [DATE] [PERSON_NAME] new Patreon [DA…" at bounding box center [193, 349] width 167 height 461
